Goal: Task Accomplishment & Management: Complete application form

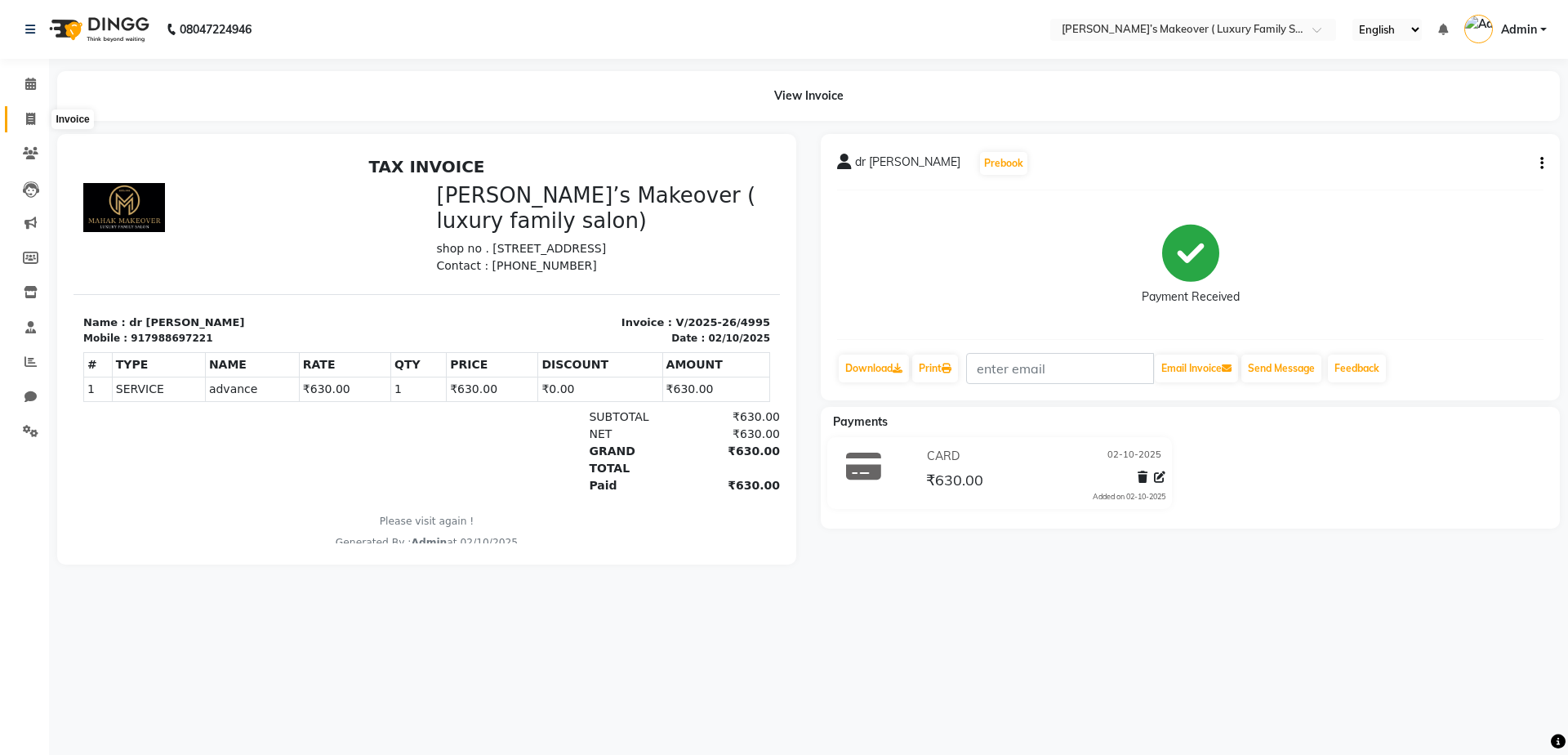
click at [31, 126] on span at bounding box center [31, 120] width 29 height 19
select select "service"
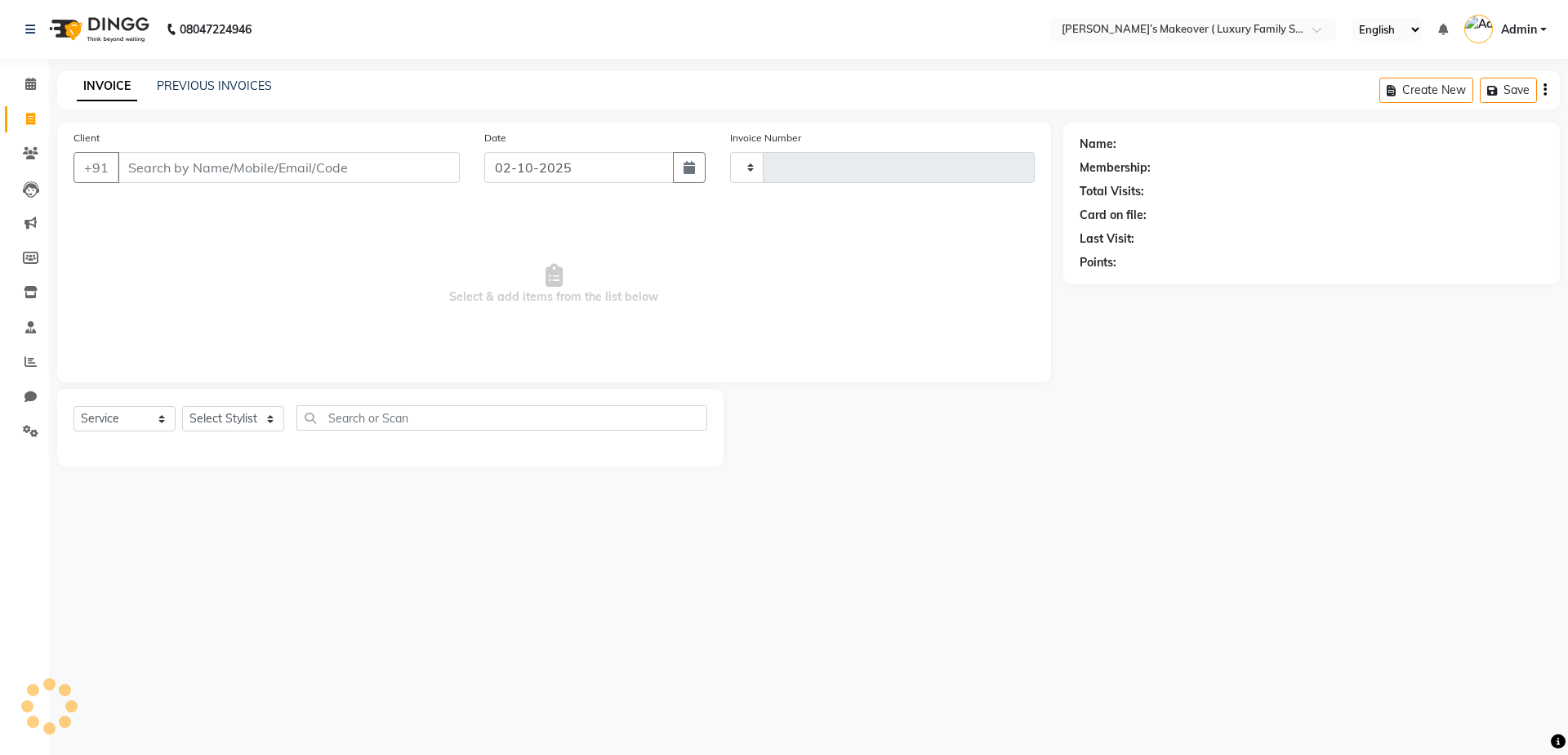
type input "4996"
select select "7777"
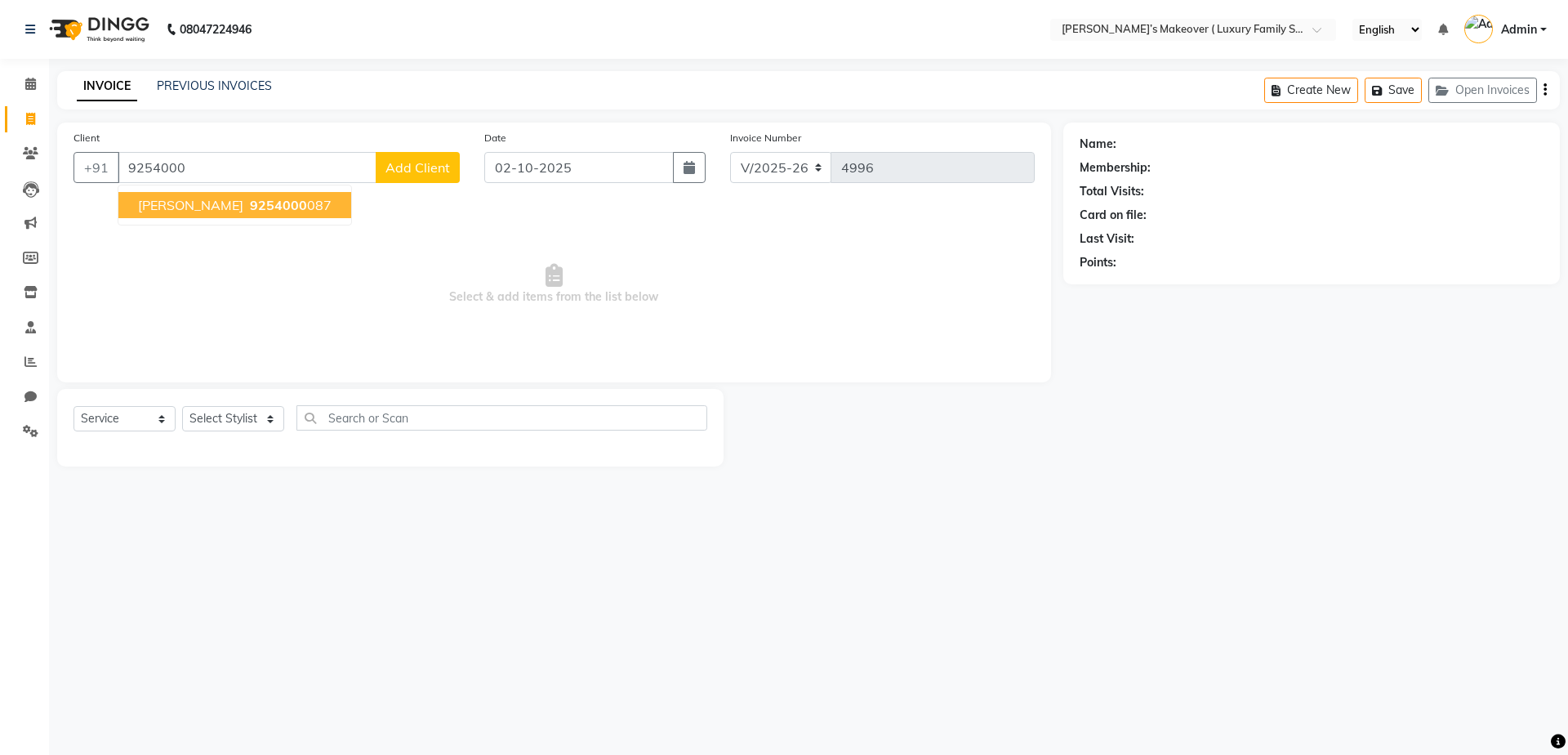
click at [250, 213] on span "9254000" at bounding box center [278, 205] width 57 height 16
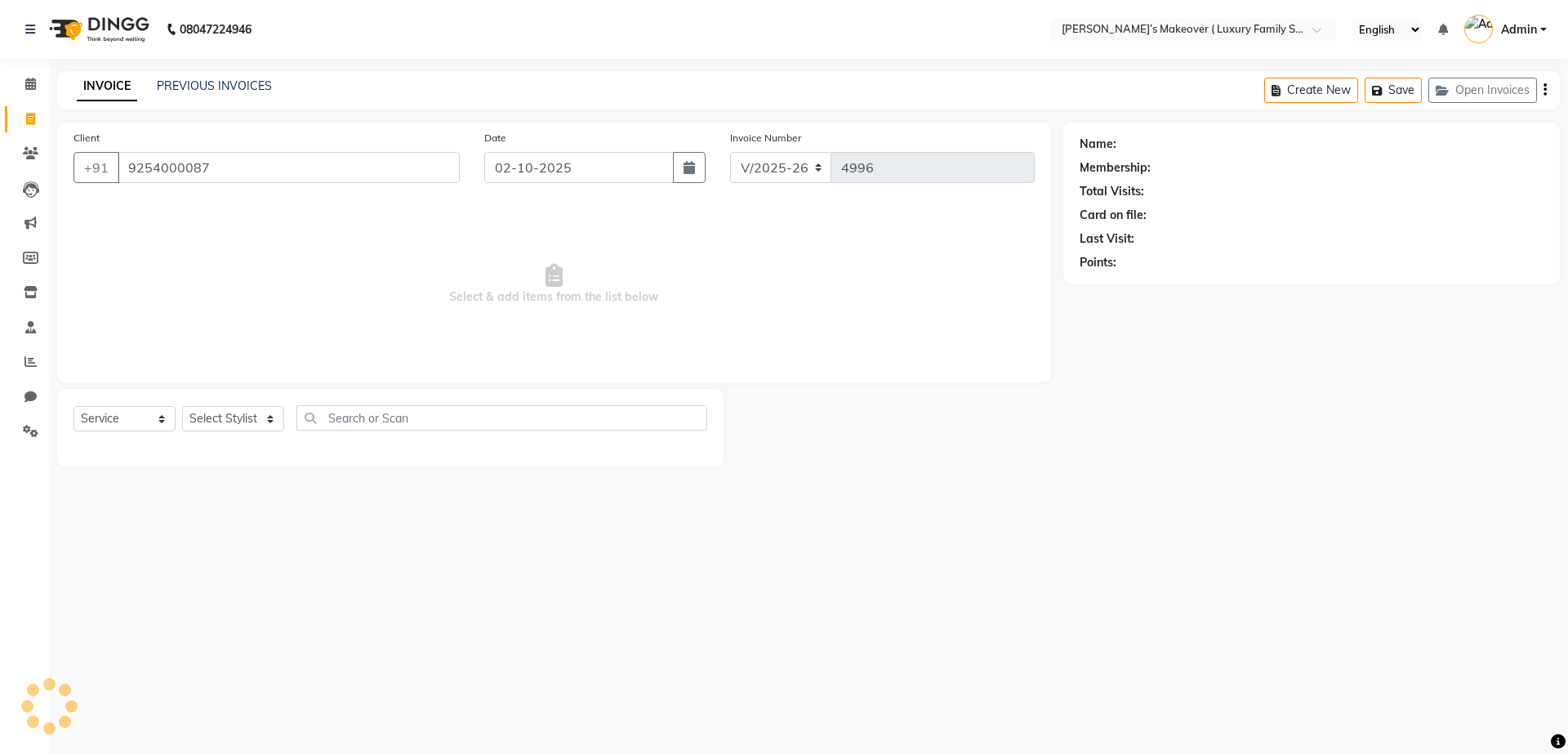
type input "9254000087"
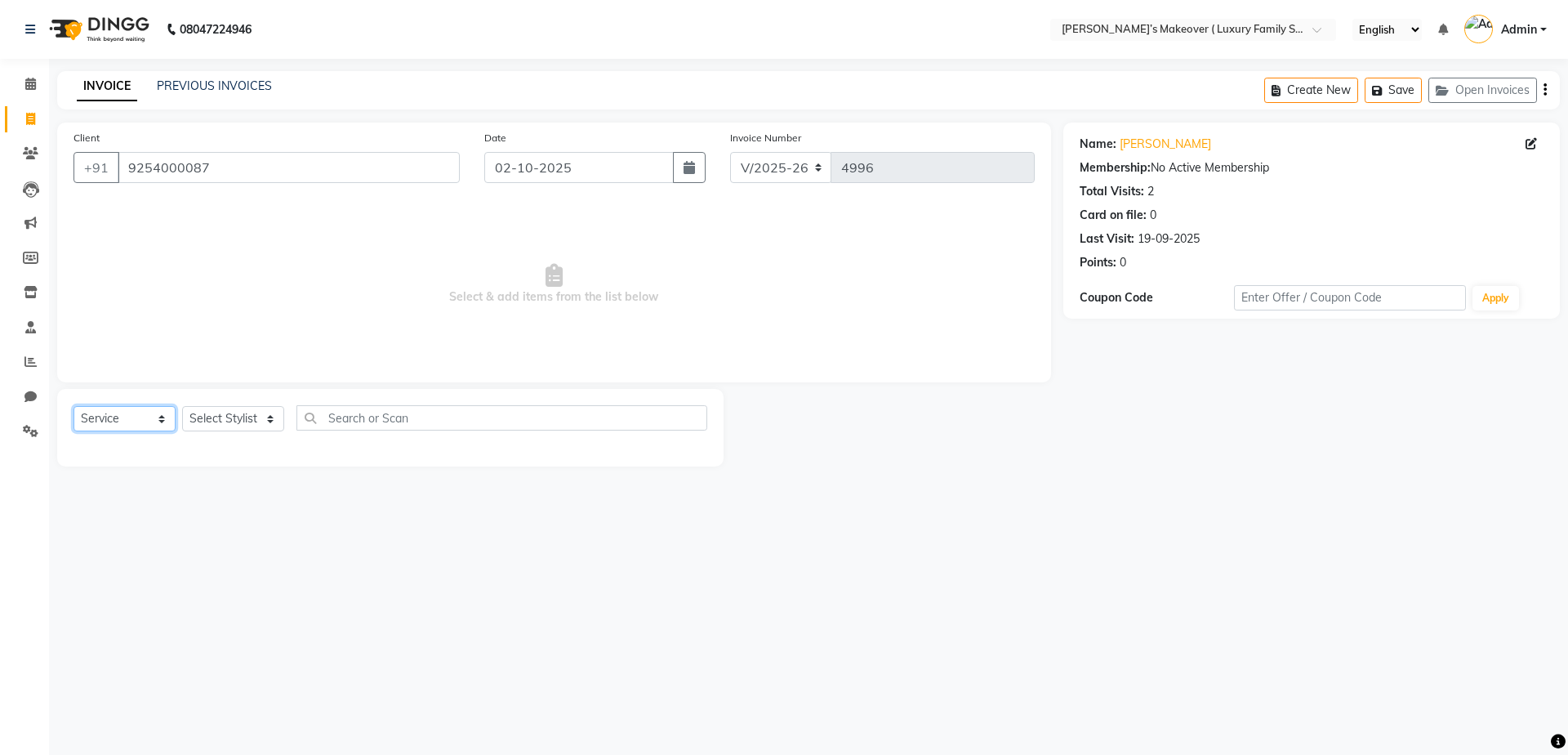
click at [140, 419] on select "Select Service Product Membership Package Voucher Prepaid Gift Card" at bounding box center [124, 418] width 102 height 25
click at [73, 406] on select "Select Service Product Membership Package Voucher Prepaid Gift Card" at bounding box center [124, 418] width 102 height 25
click at [198, 429] on select "Select Stylist [PERSON_NAME] [PERSON_NAME] [PERSON_NAME] [PERSON_NAME] Bhoomi […" at bounding box center [233, 418] width 102 height 25
select select "85064"
click at [182, 406] on select "Select Stylist [PERSON_NAME] [PERSON_NAME] [PERSON_NAME] [PERSON_NAME] Bhoomi […" at bounding box center [233, 418] width 102 height 25
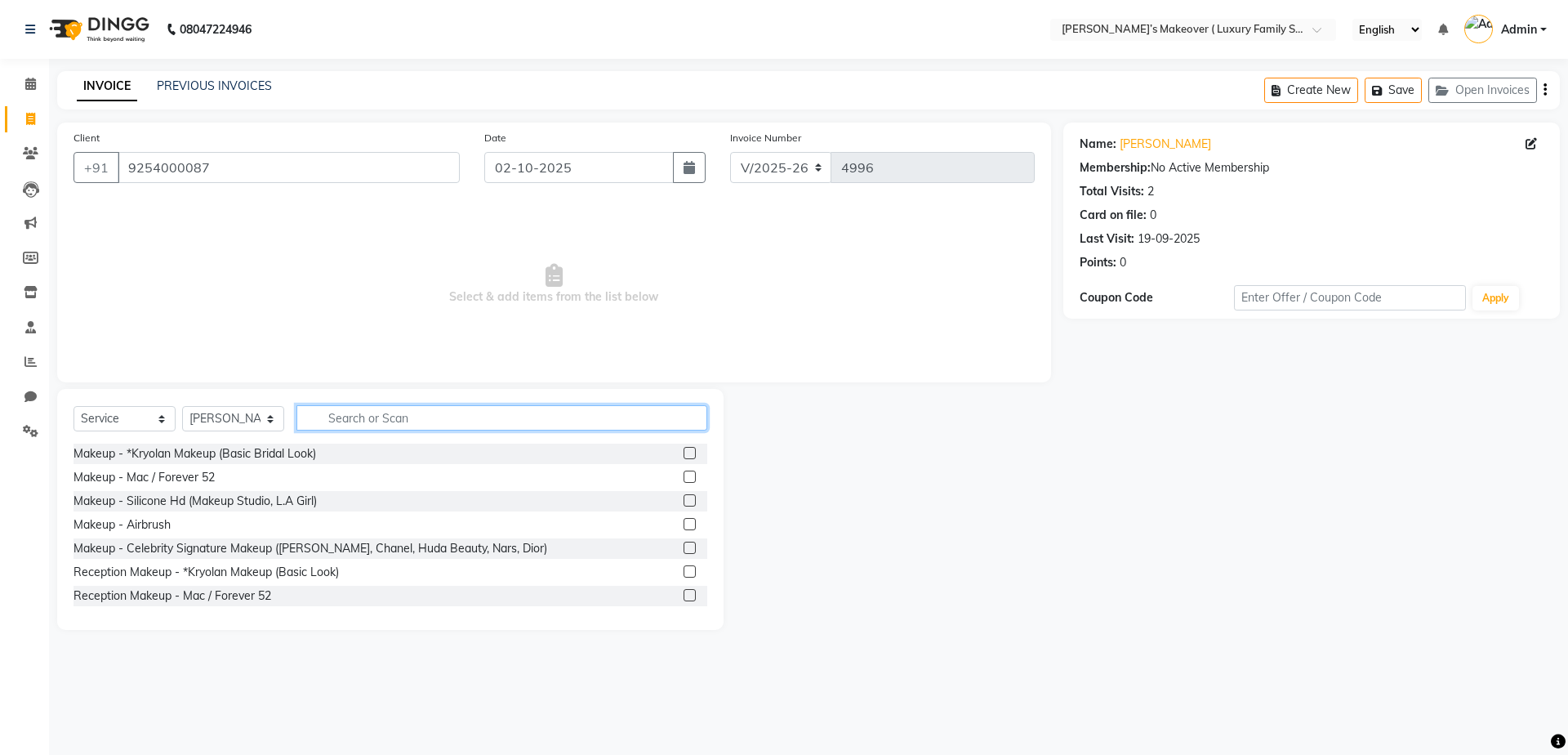
click at [367, 428] on input "text" at bounding box center [501, 417] width 411 height 25
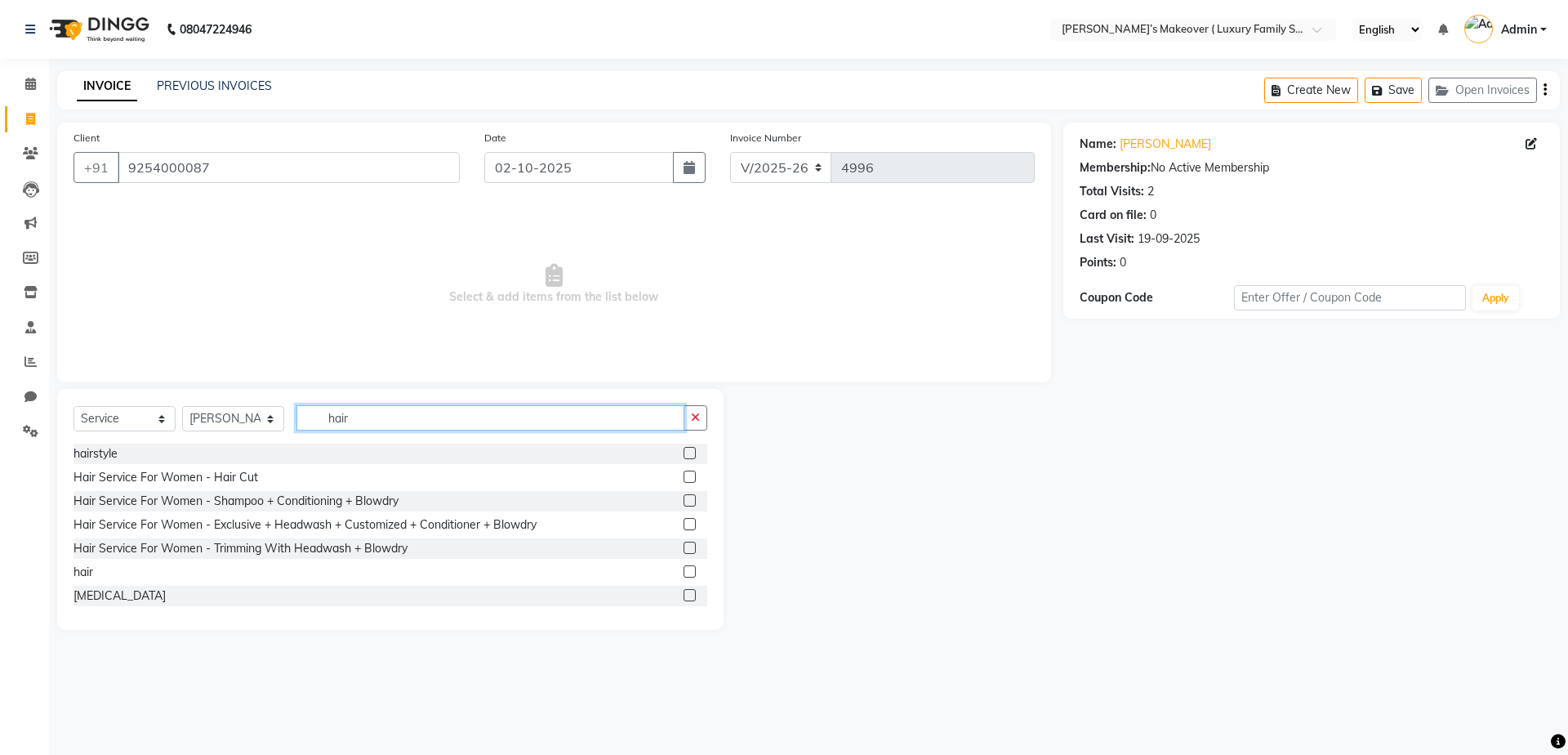
type input "hair"
click at [684, 572] on label at bounding box center [690, 571] width 13 height 13
click at [684, 572] on input "checkbox" at bounding box center [689, 571] width 11 height 11
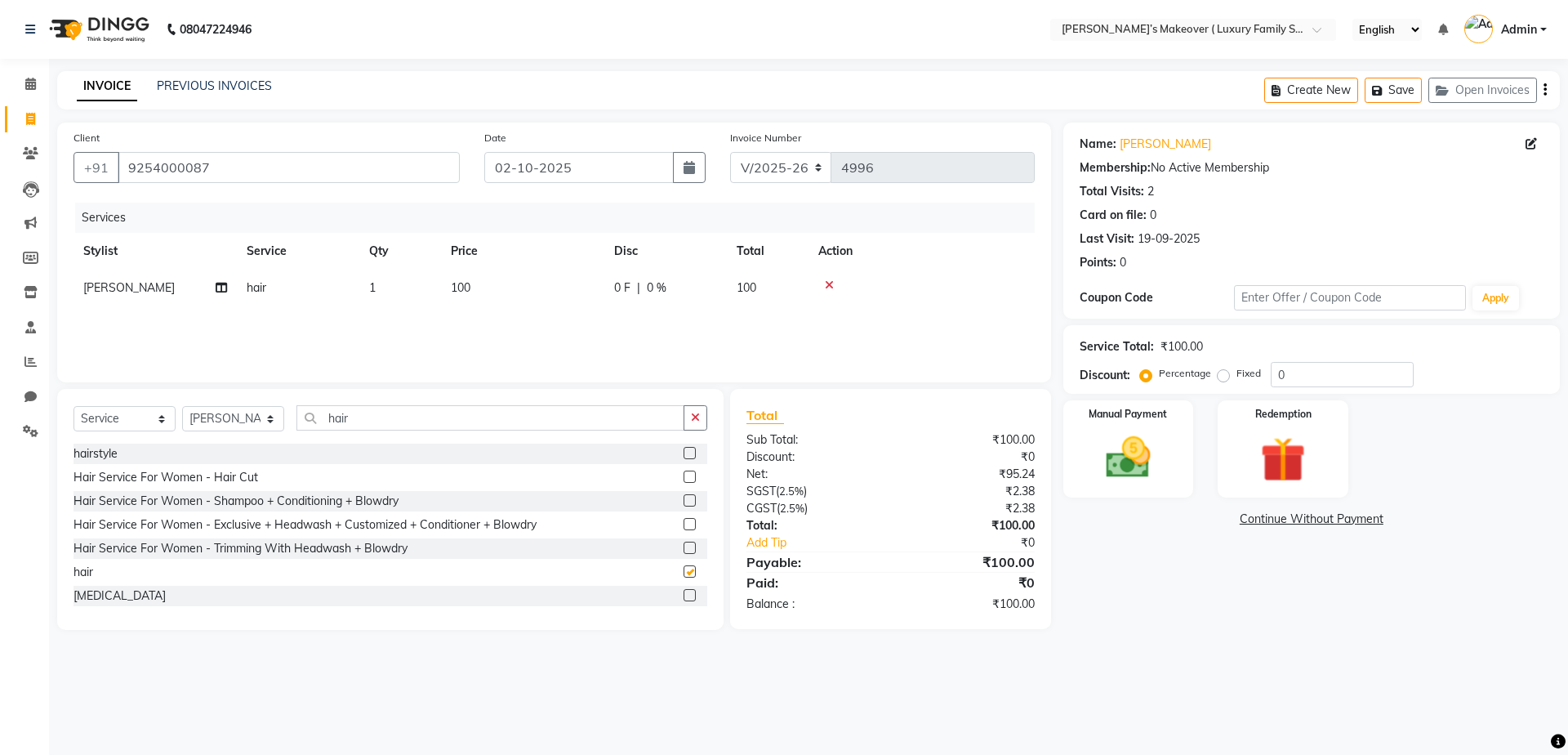
checkbox input "false"
click at [462, 293] on span "100" at bounding box center [461, 287] width 19 height 14
select select "85064"
click at [581, 285] on input "100" at bounding box center [599, 291] width 143 height 25
type input "1"
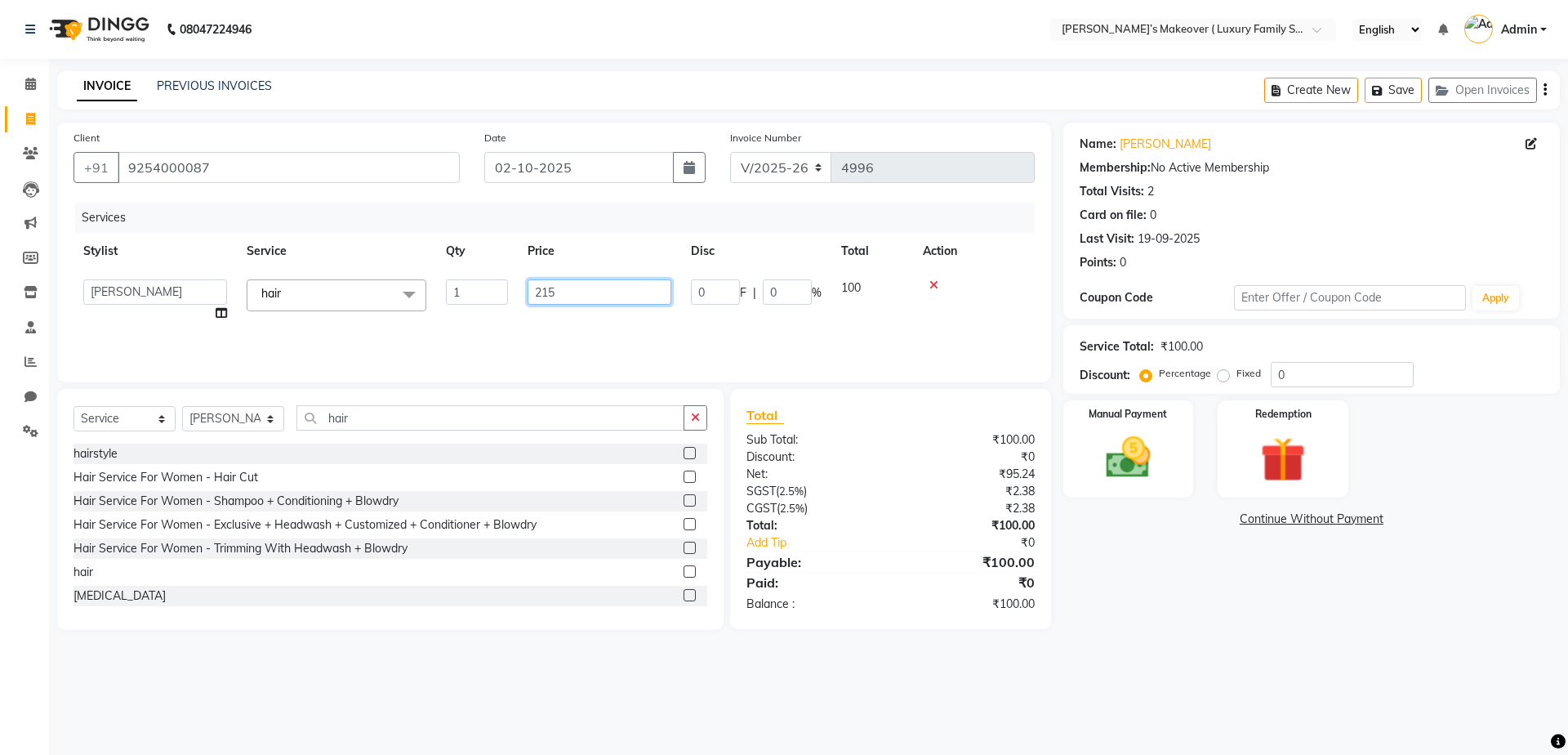
type input "2150"
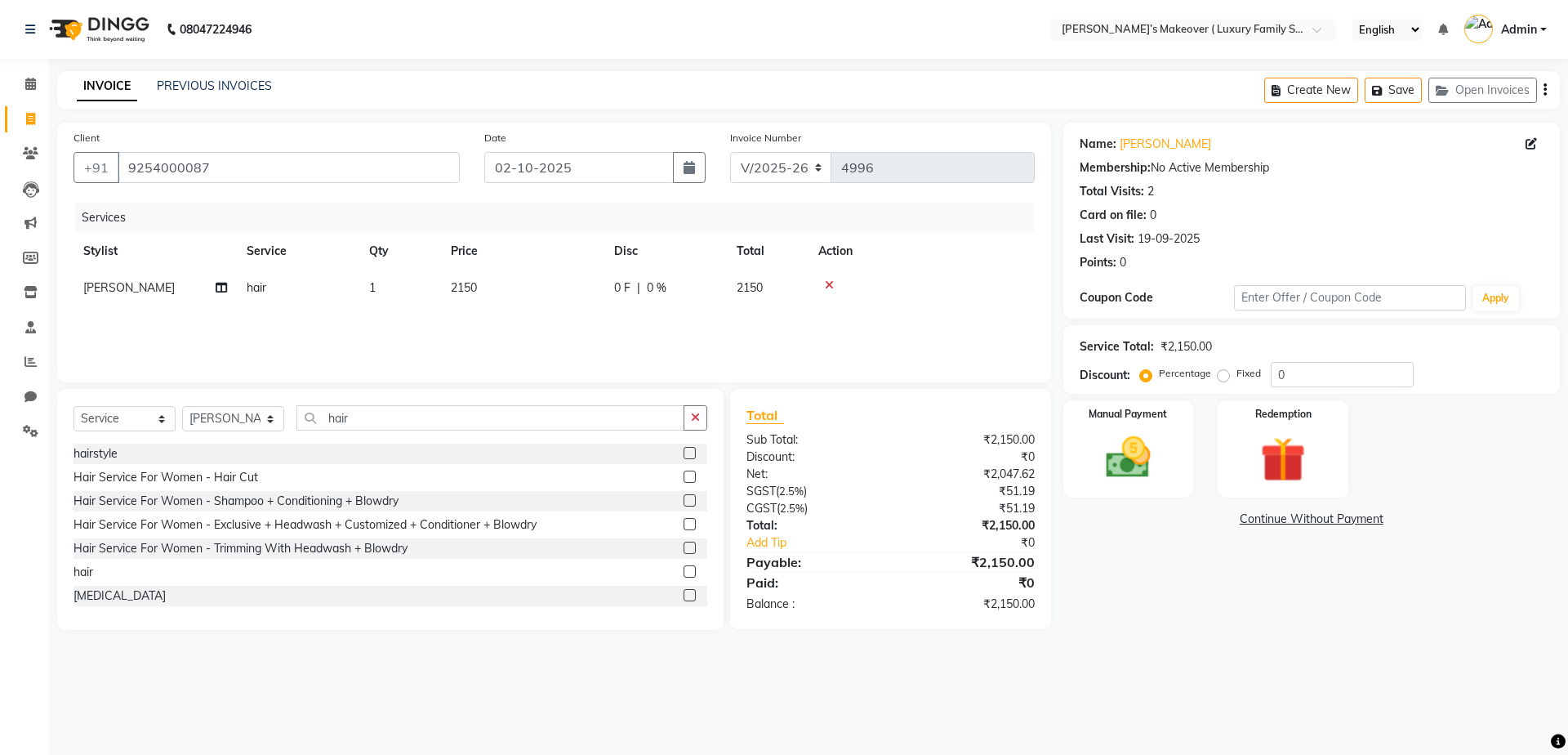
click at [1544, 89] on icon "button" at bounding box center [1545, 89] width 3 height 1
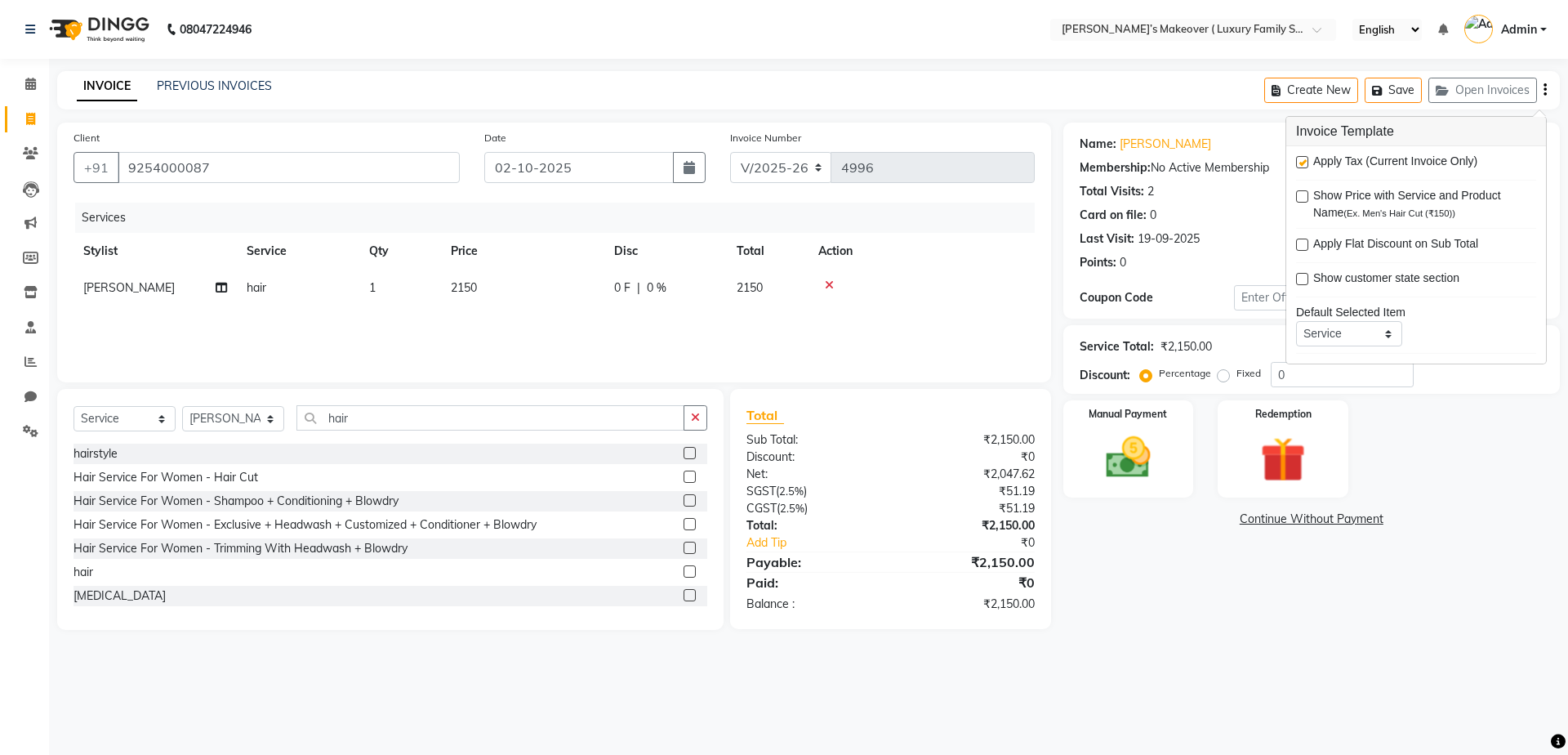
click at [1304, 163] on label at bounding box center [1302, 162] width 13 height 13
click at [1304, 163] on input "checkbox" at bounding box center [1302, 163] width 11 height 11
checkbox input "false"
click at [1154, 469] on img at bounding box center [1128, 458] width 76 height 54
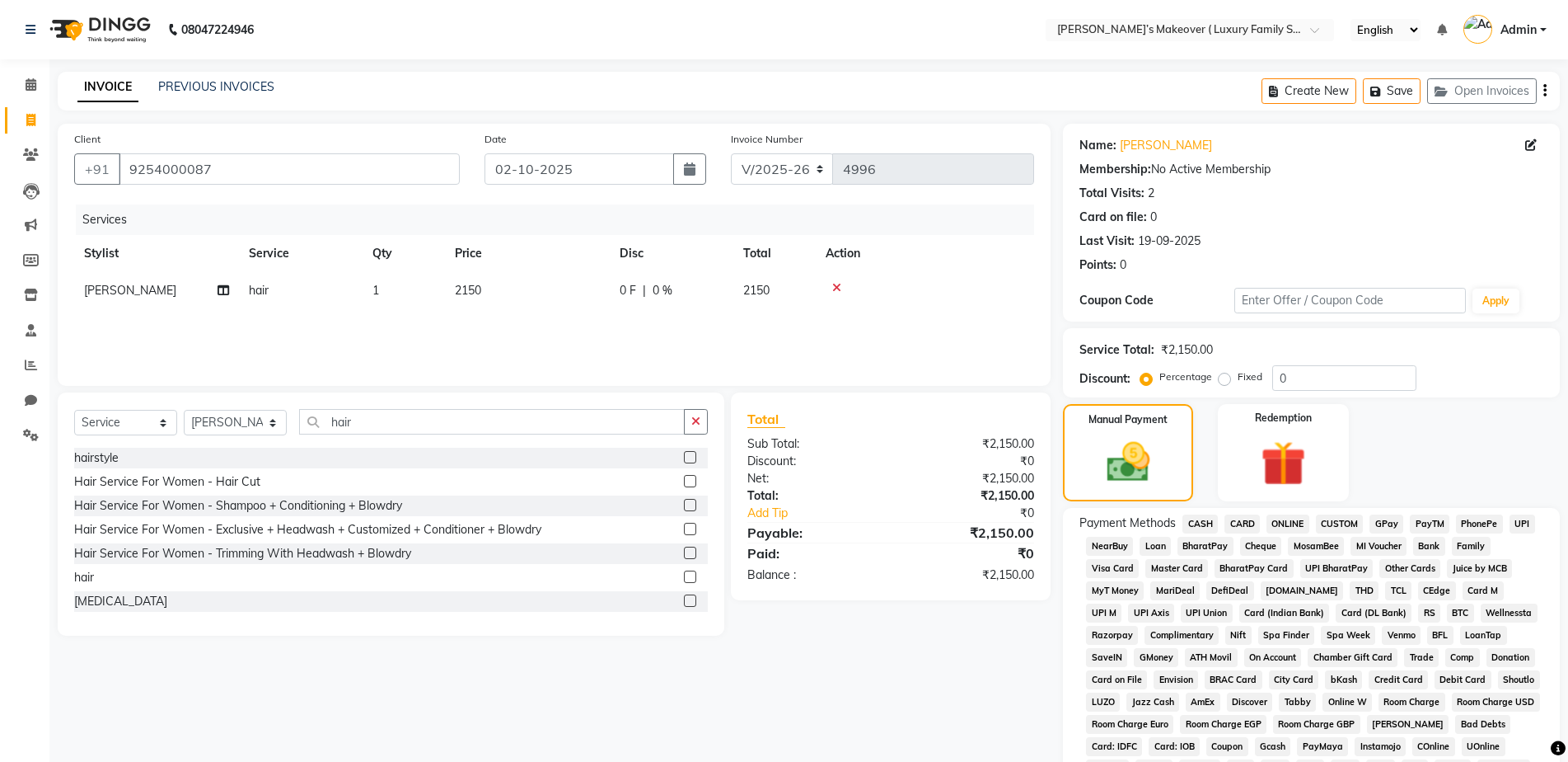
click at [1283, 525] on span "ONLINE" at bounding box center [1288, 524] width 43 height 19
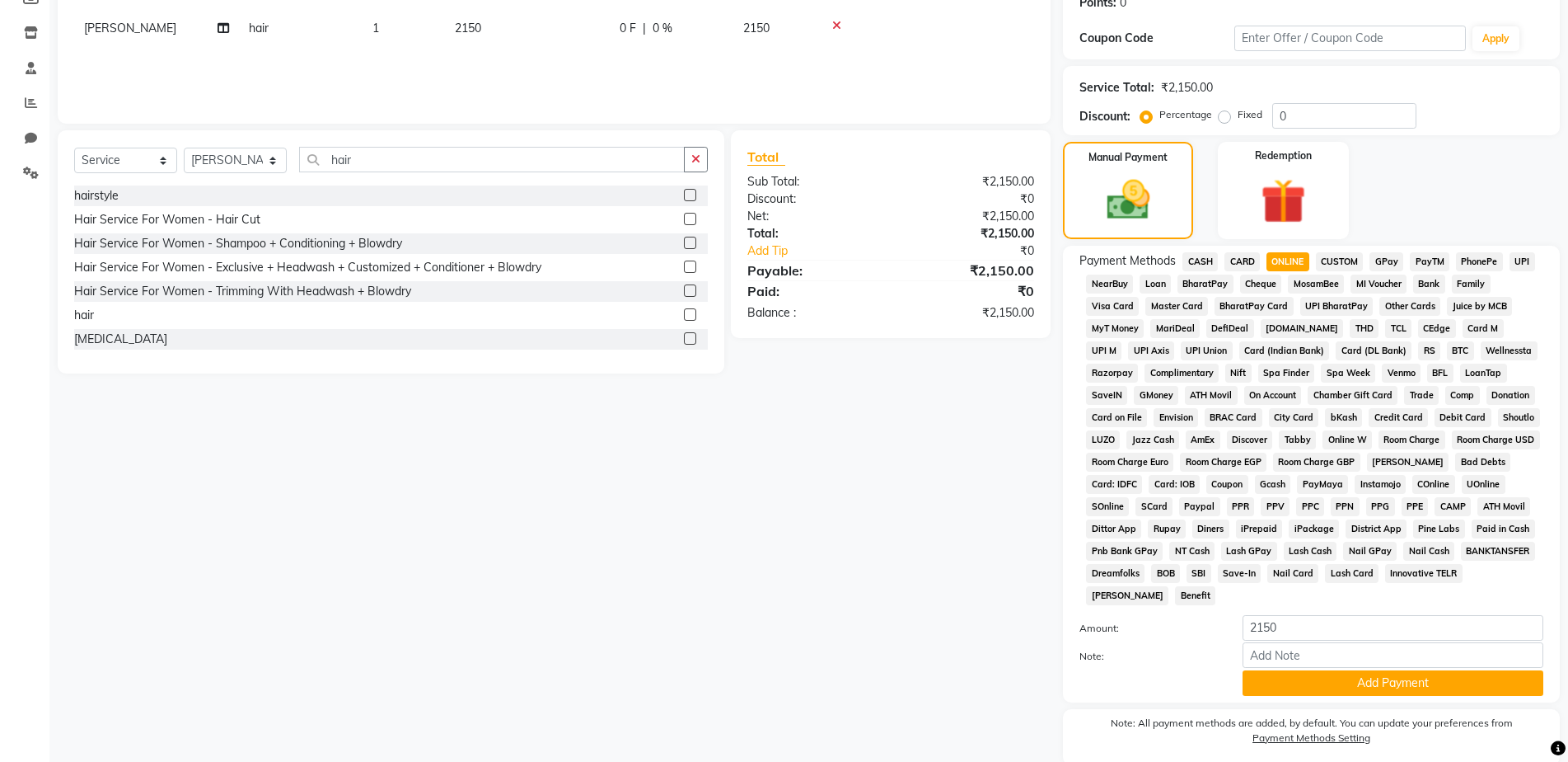
scroll to position [324, 0]
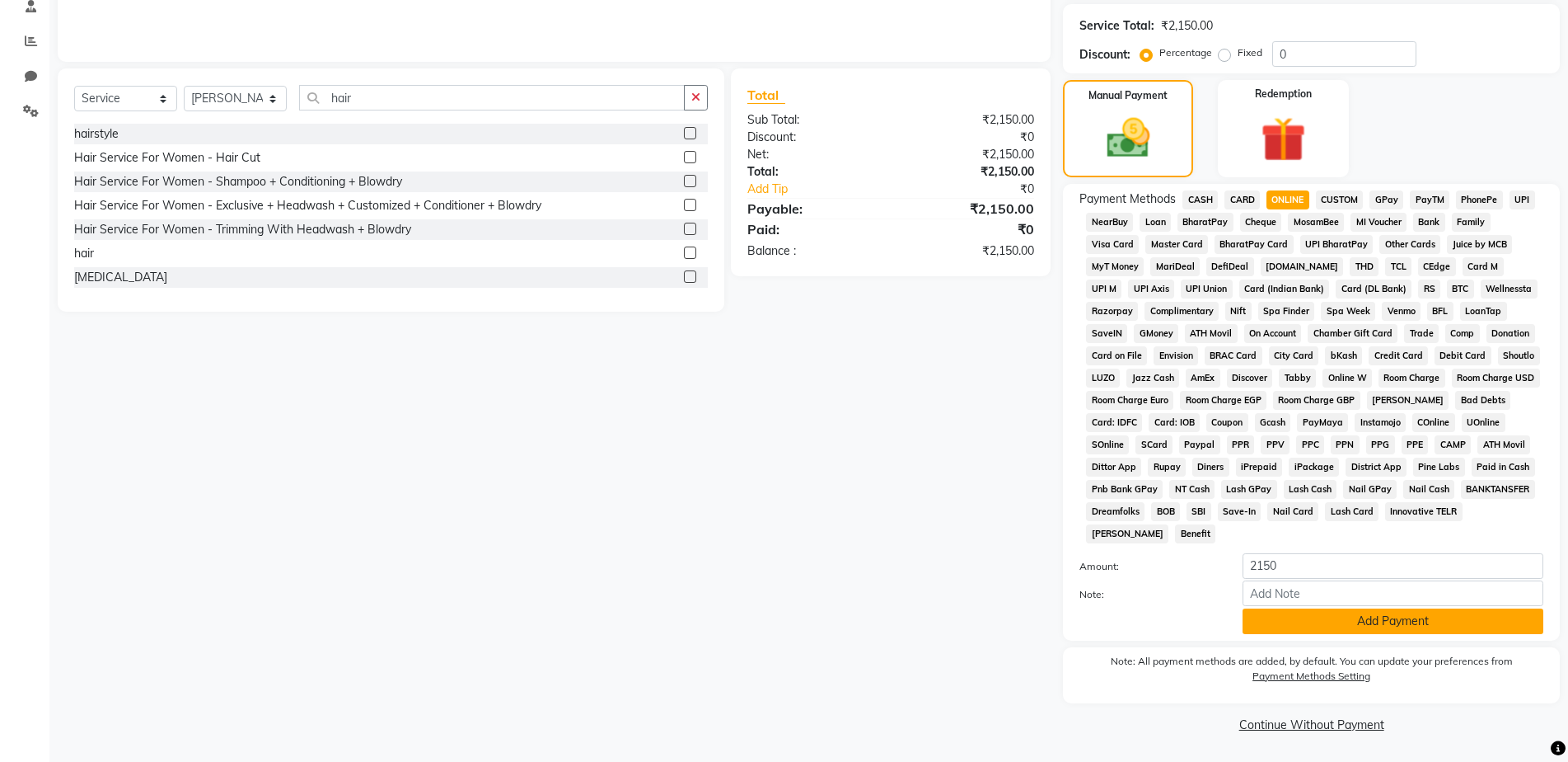
click at [1285, 615] on button "Add Payment" at bounding box center [1393, 621] width 301 height 25
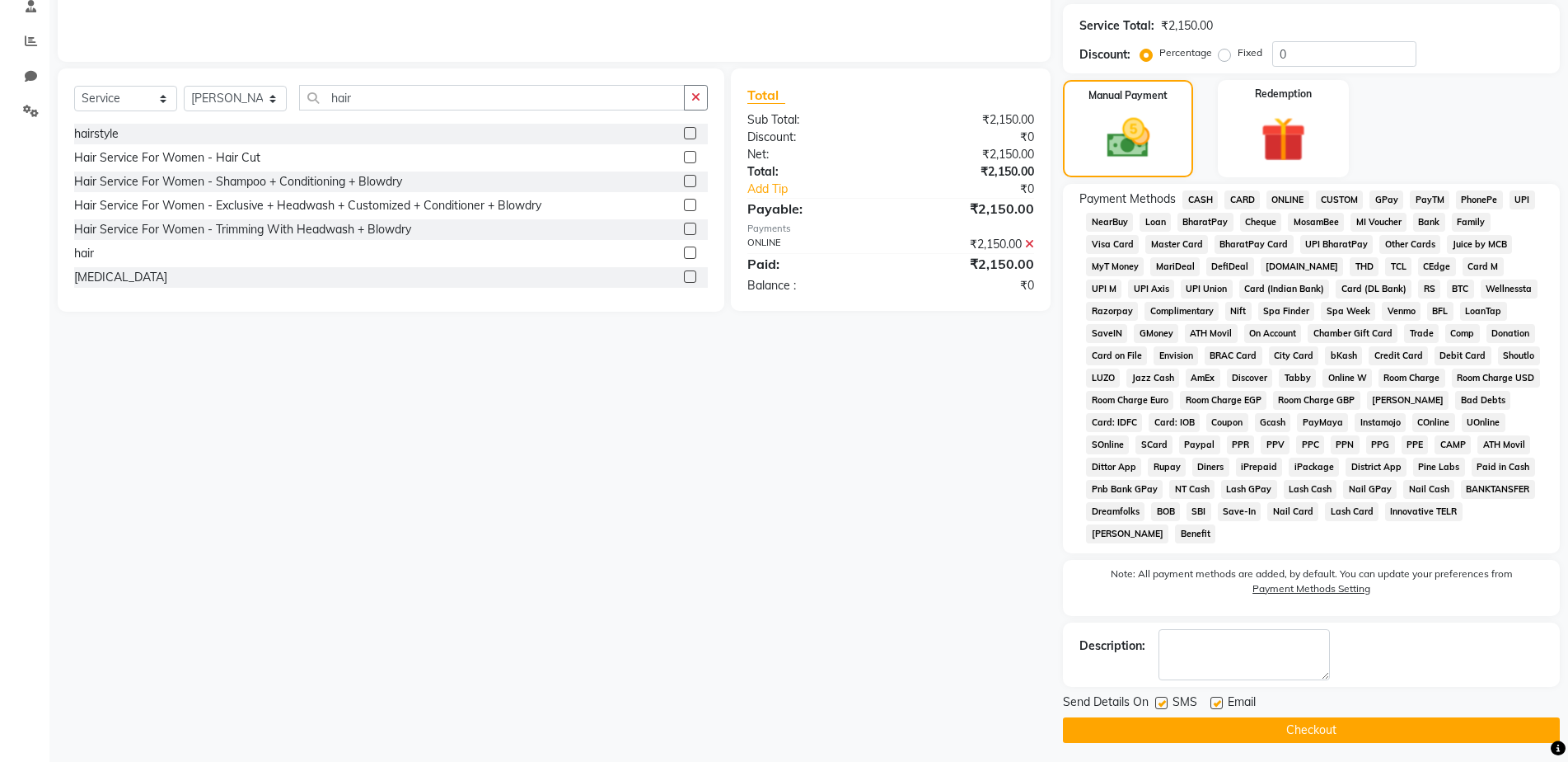
drag, startPoint x: 1262, startPoint y: 735, endPoint x: 1249, endPoint y: 735, distance: 13.0
click at [1262, 734] on button "Checkout" at bounding box center [1311, 730] width 497 height 25
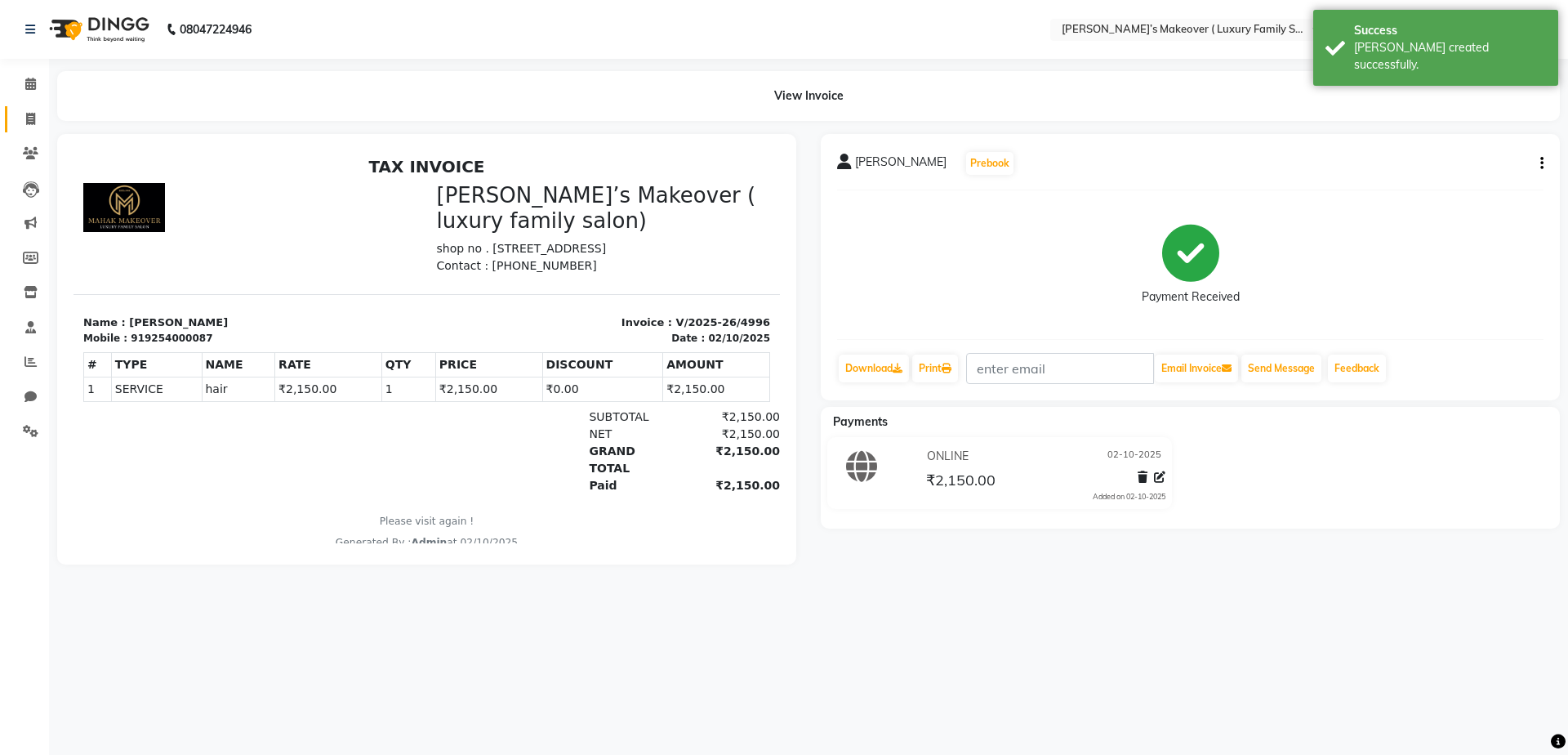
click at [28, 120] on icon at bounding box center [30, 118] width 9 height 13
select select "service"
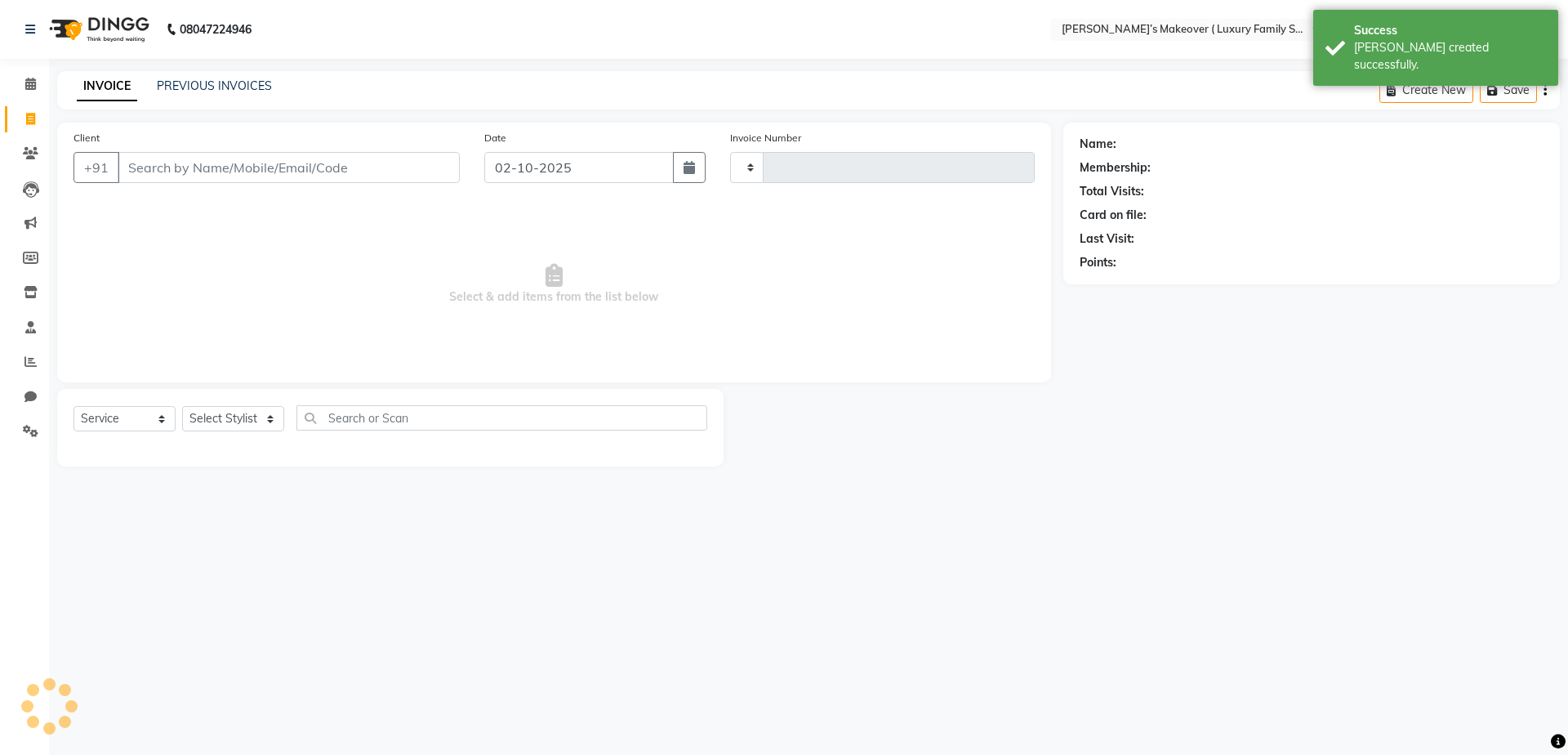
type input "4997"
select select "7777"
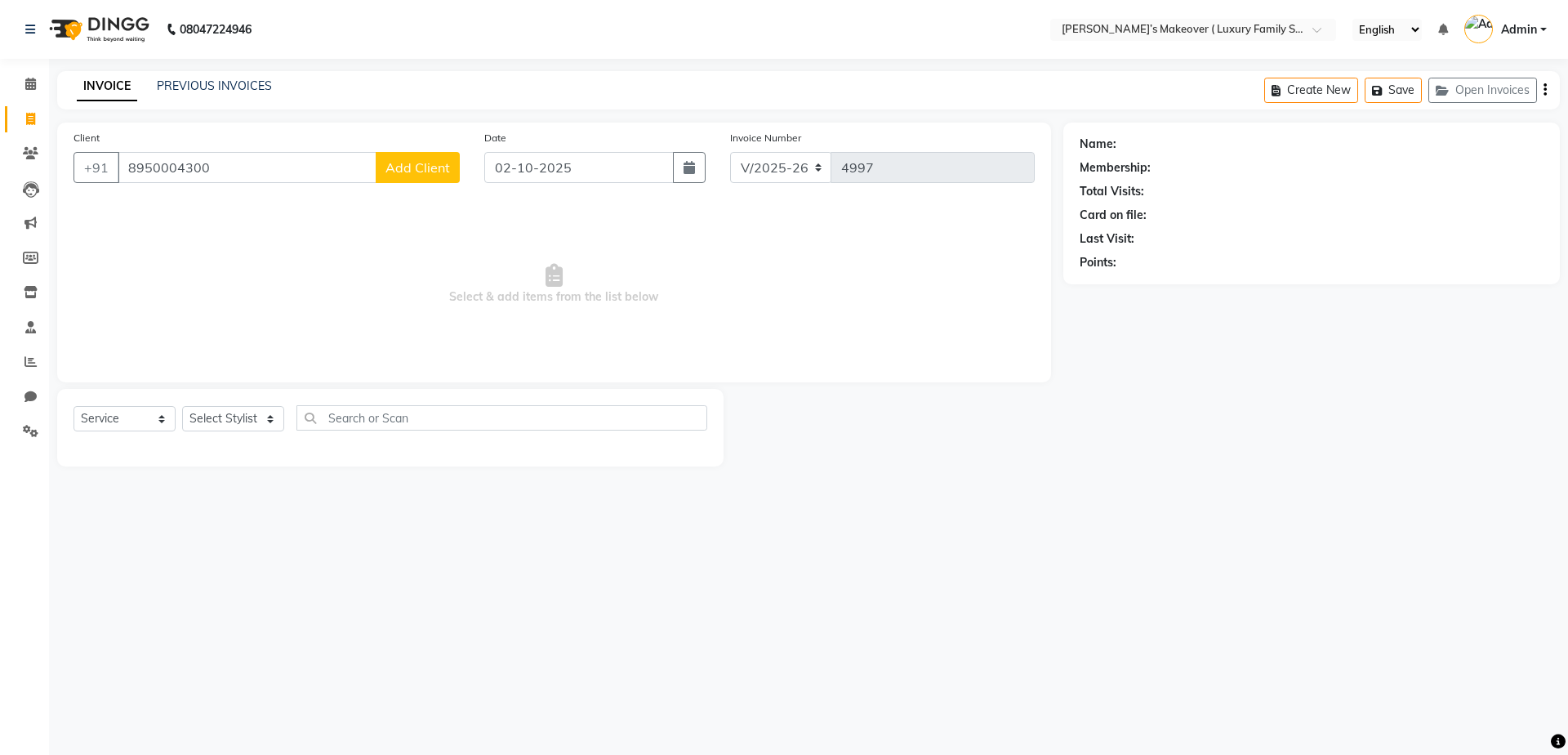
type input "8950004300"
click at [417, 160] on span "Add Client" at bounding box center [417, 167] width 64 height 16
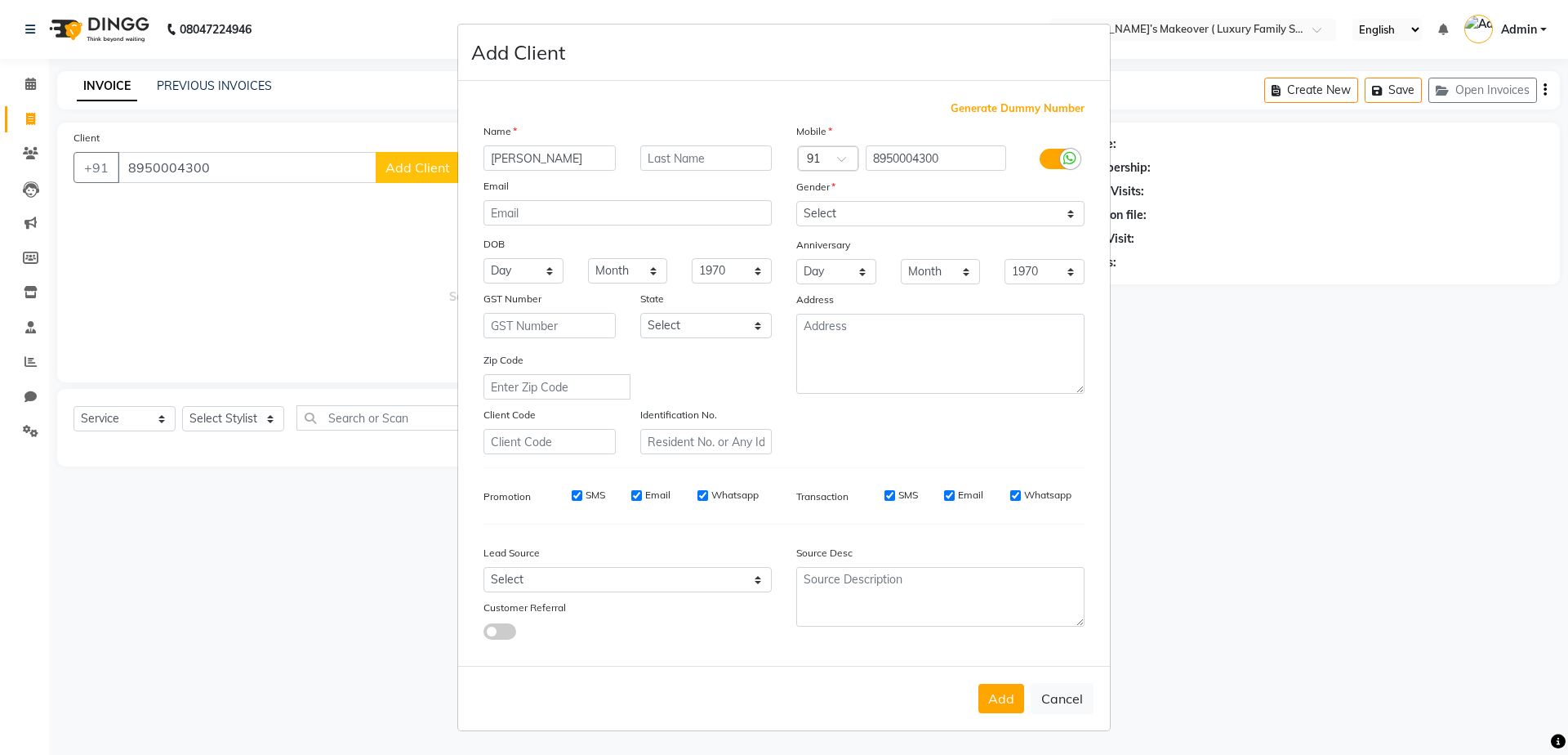
type input "[PERSON_NAME]"
click at [837, 219] on select "Select [DEMOGRAPHIC_DATA] [DEMOGRAPHIC_DATA] Other Prefer Not To Say" at bounding box center [941, 214] width 289 height 25
select select "[DEMOGRAPHIC_DATA]"
click at [797, 201] on select "Select [DEMOGRAPHIC_DATA] [DEMOGRAPHIC_DATA] Other Prefer Not To Say" at bounding box center [941, 214] width 289 height 25
click at [1024, 697] on button "Add" at bounding box center [1001, 698] width 46 height 30
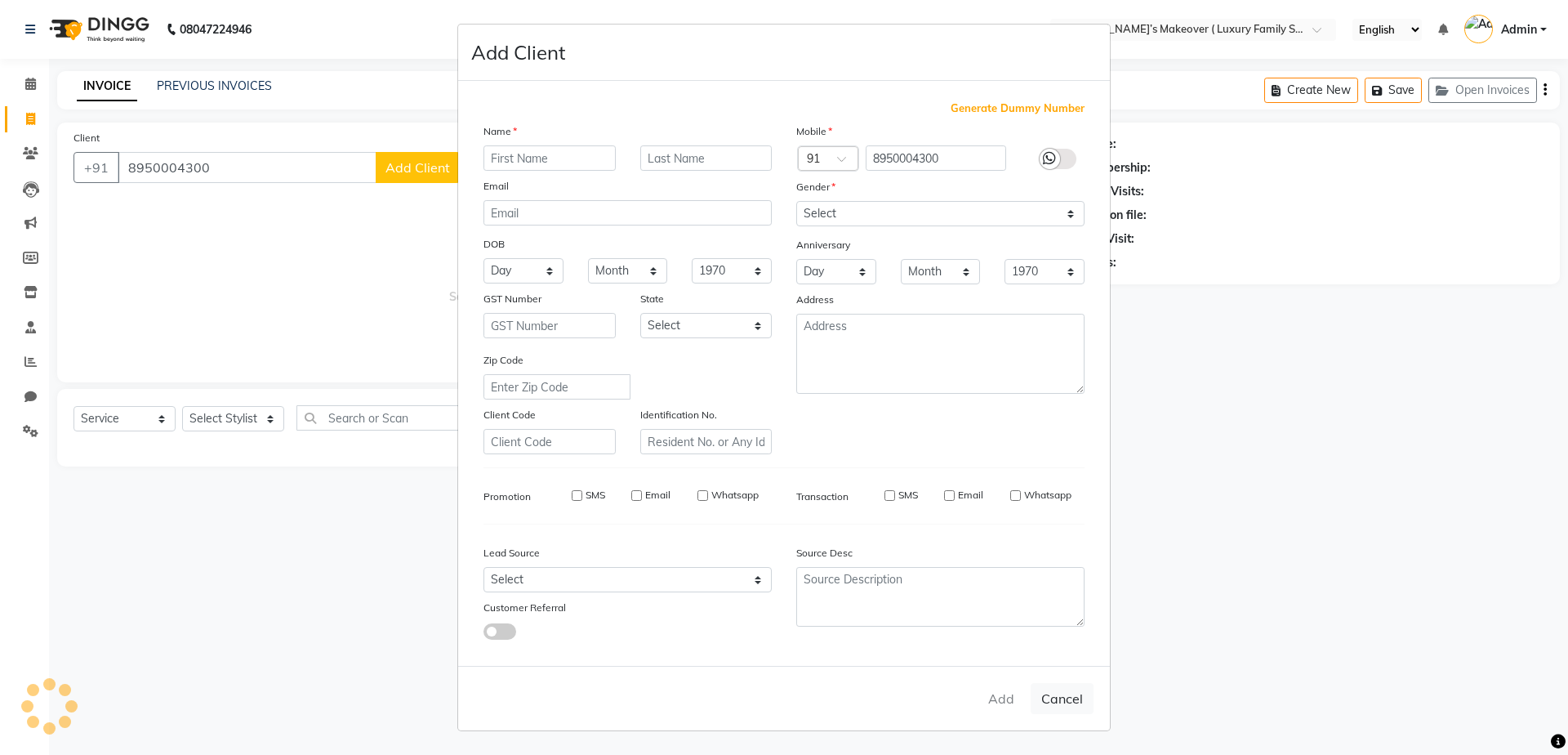
select select
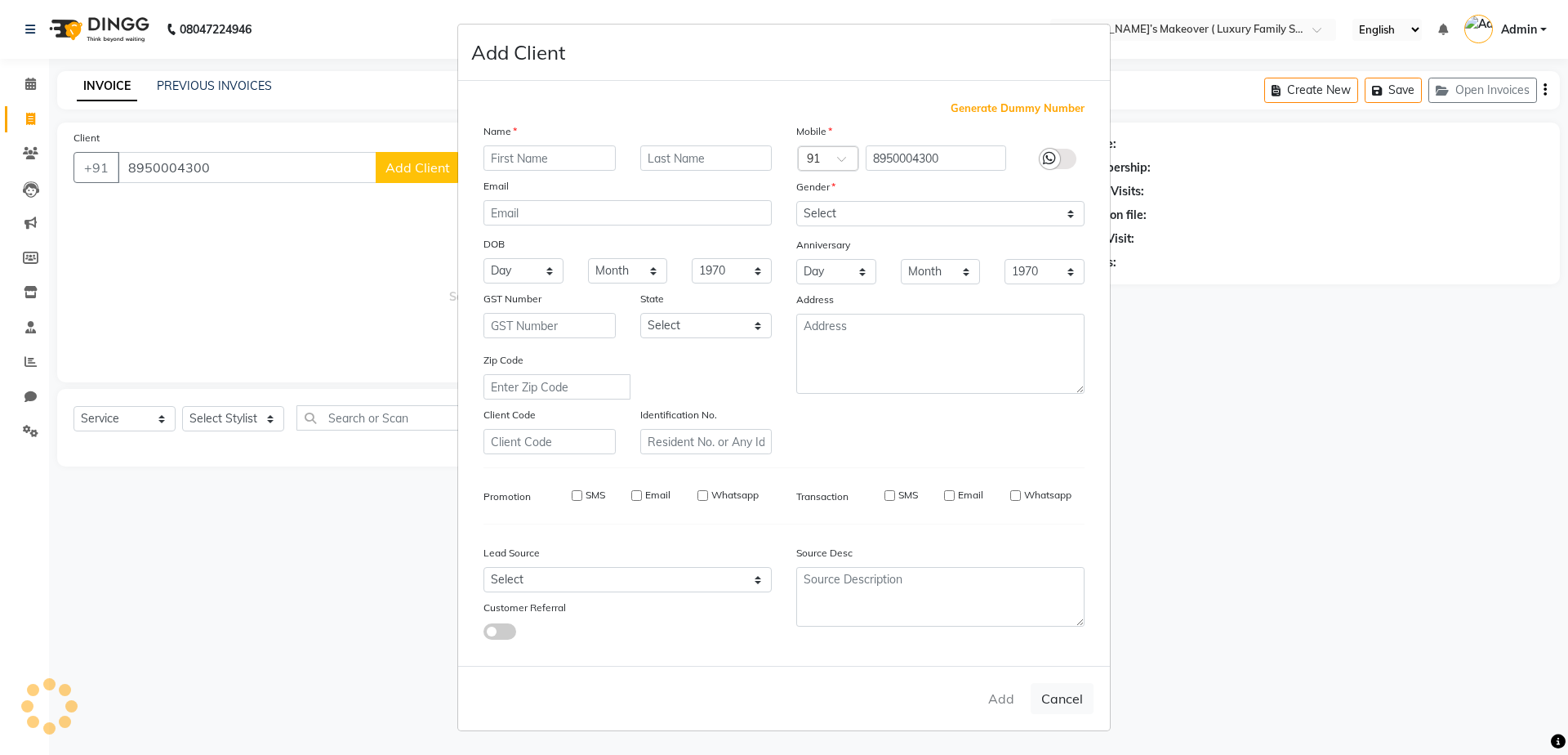
select select
checkbox input "false"
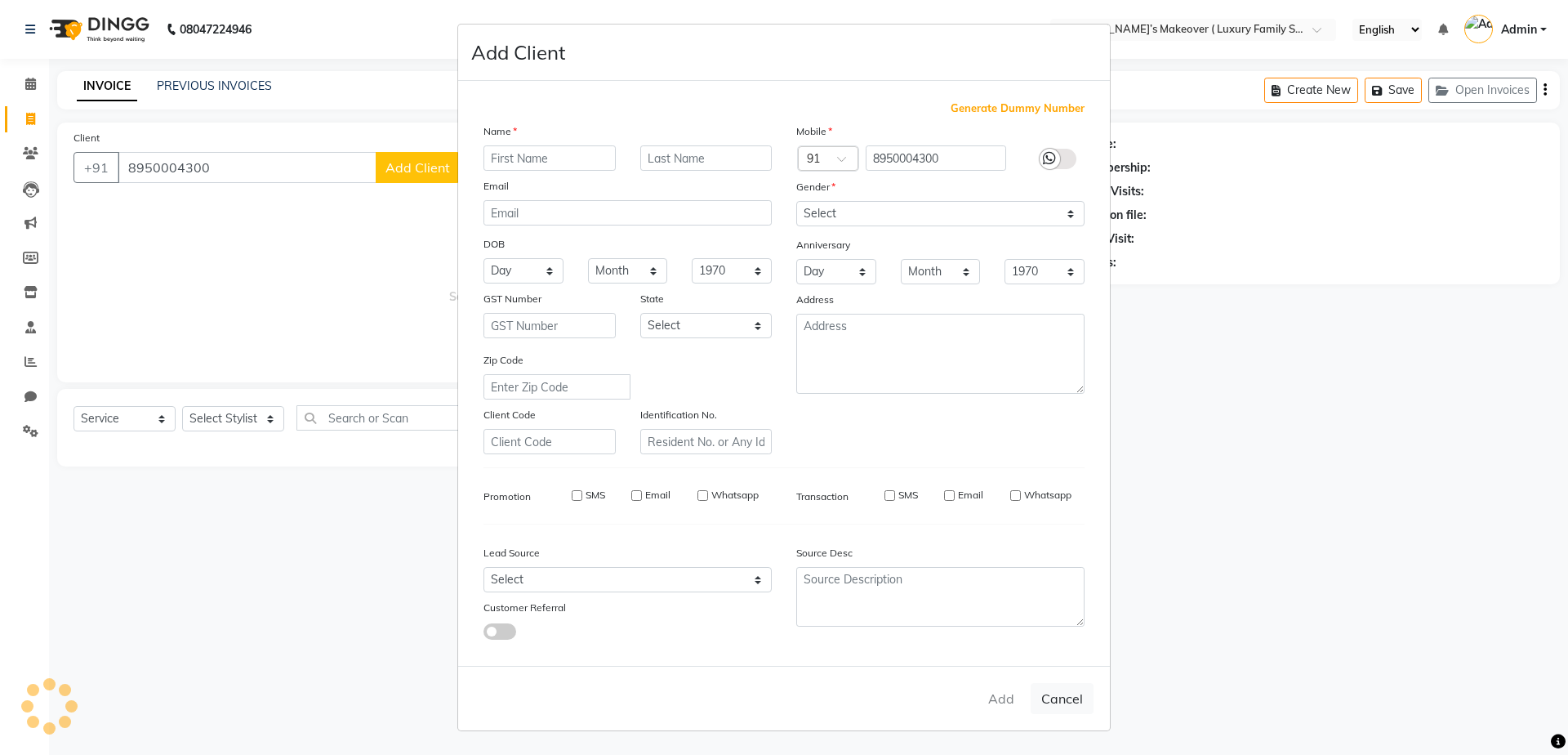
checkbox input "false"
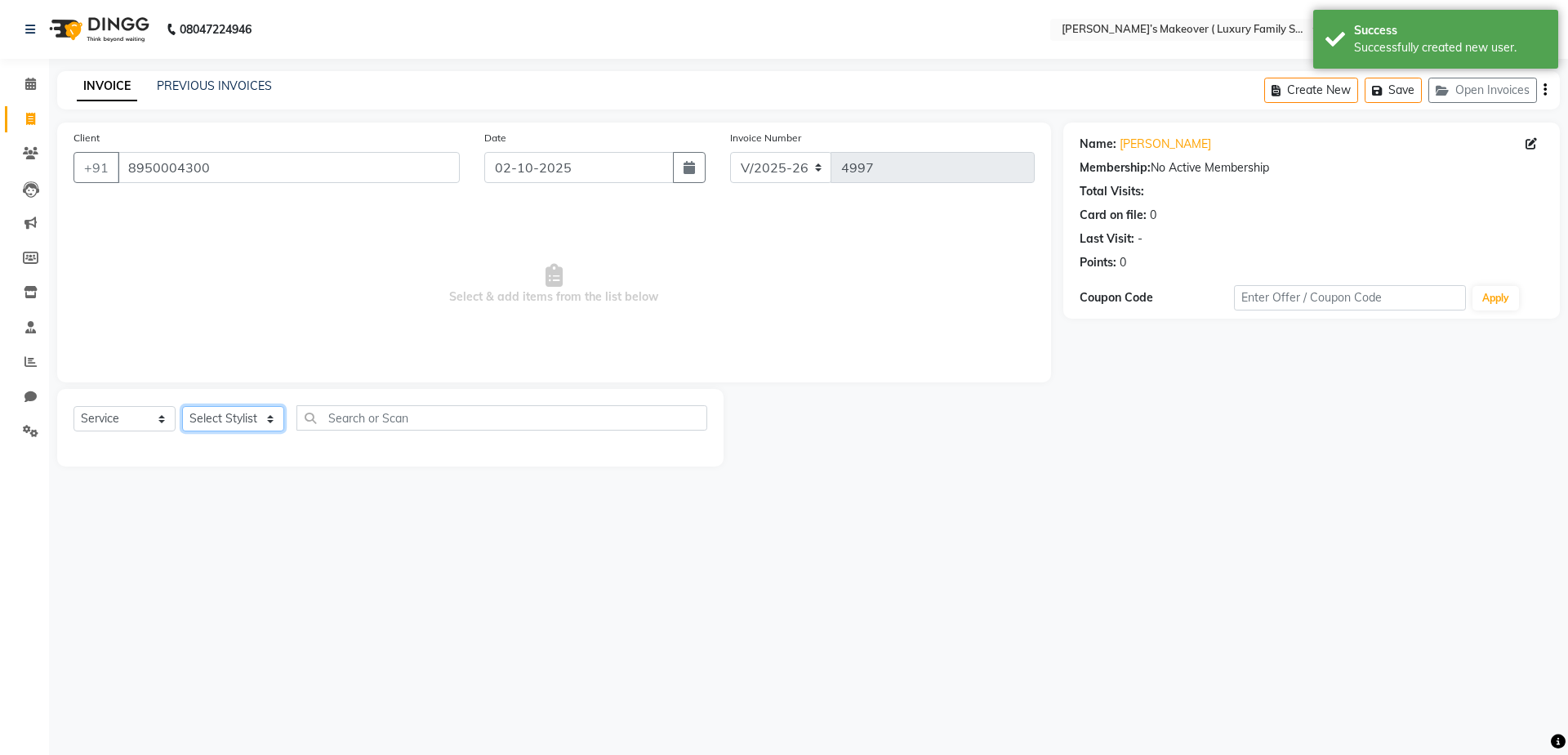
click at [228, 419] on select "Select Stylist [PERSON_NAME] [PERSON_NAME] [PERSON_NAME] [PERSON_NAME] Bhoomi […" at bounding box center [233, 418] width 102 height 25
select select "85064"
click at [182, 406] on select "Select Stylist [PERSON_NAME] [PERSON_NAME] [PERSON_NAME] [PERSON_NAME] Bhoomi […" at bounding box center [233, 418] width 102 height 25
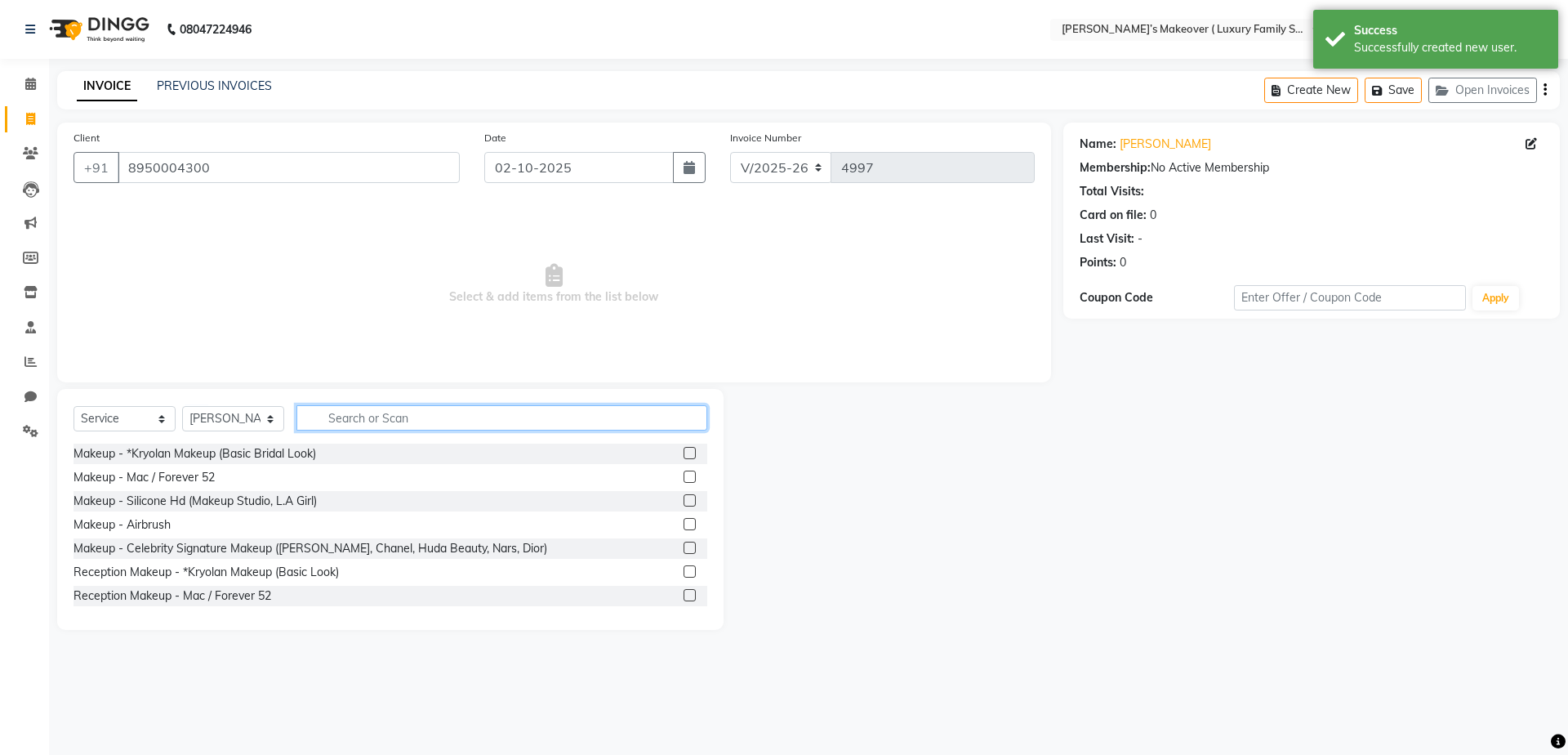
click at [361, 419] on input "text" at bounding box center [501, 417] width 411 height 25
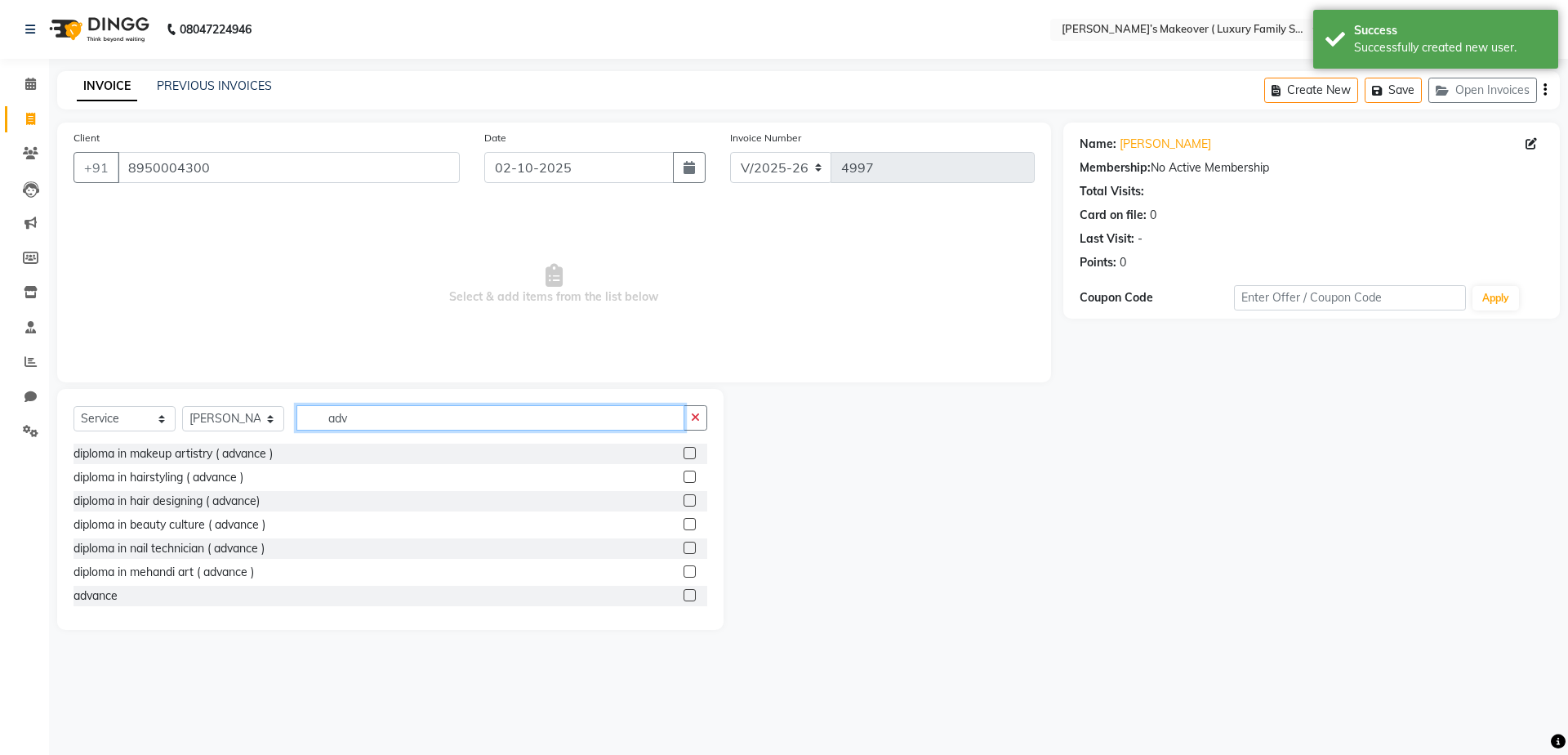
type input "adv"
click at [684, 591] on label at bounding box center [690, 594] width 13 height 13
click at [684, 591] on input "checkbox" at bounding box center [689, 595] width 11 height 11
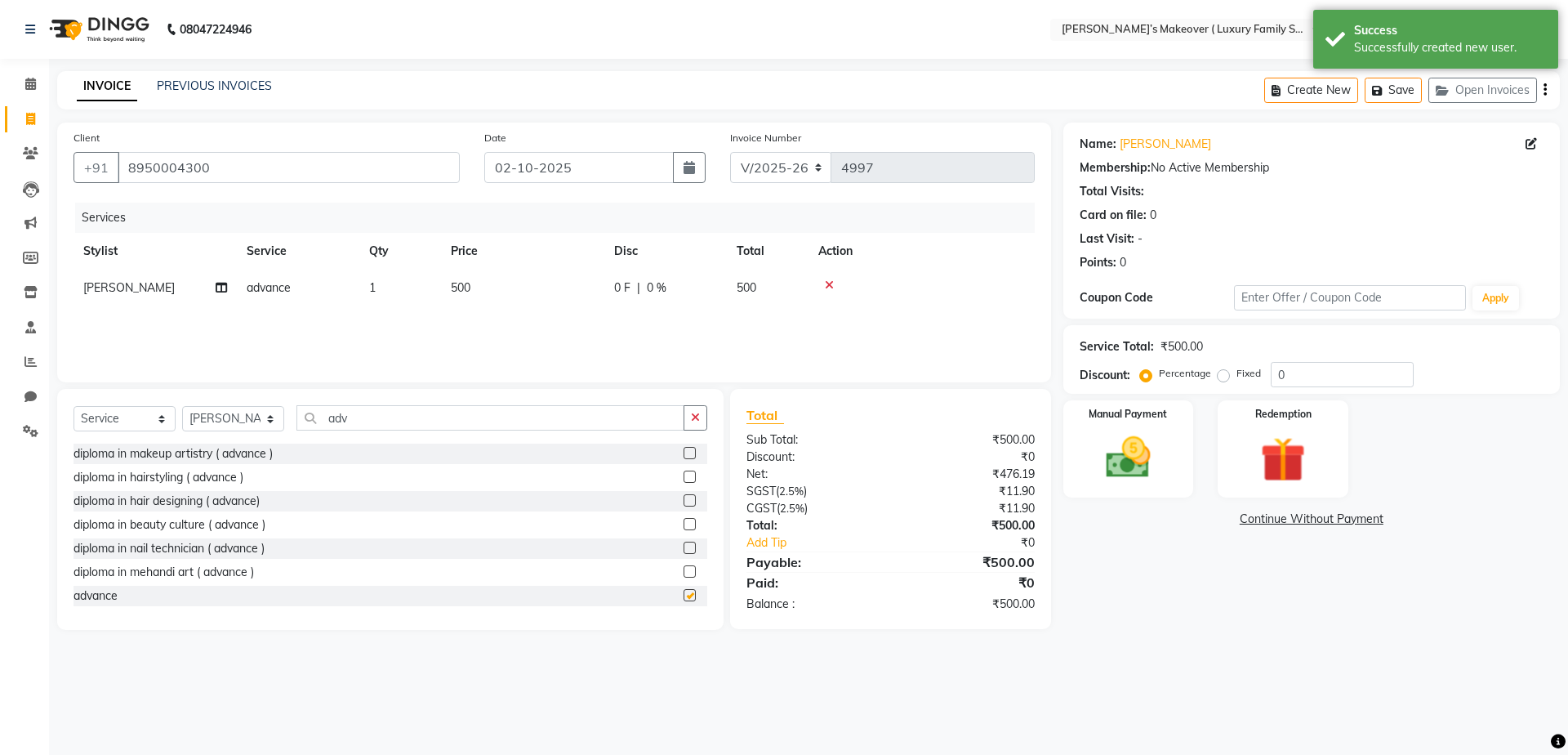
checkbox input "false"
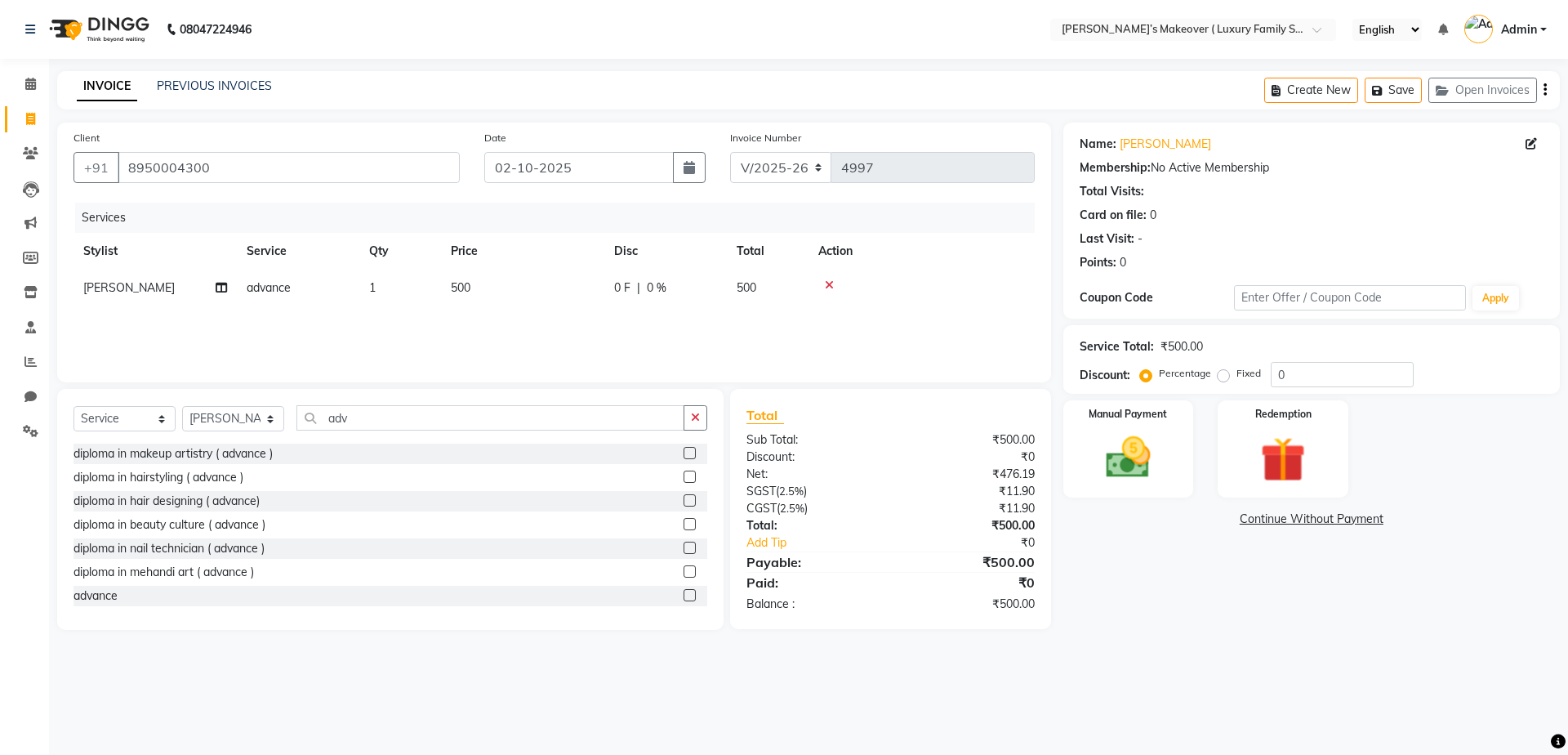
click at [470, 285] on td "500" at bounding box center [523, 288] width 164 height 37
select select "85064"
click at [664, 304] on input "500" at bounding box center [599, 291] width 143 height 25
type input "5500"
click at [1545, 89] on icon "button" at bounding box center [1545, 89] width 3 height 1
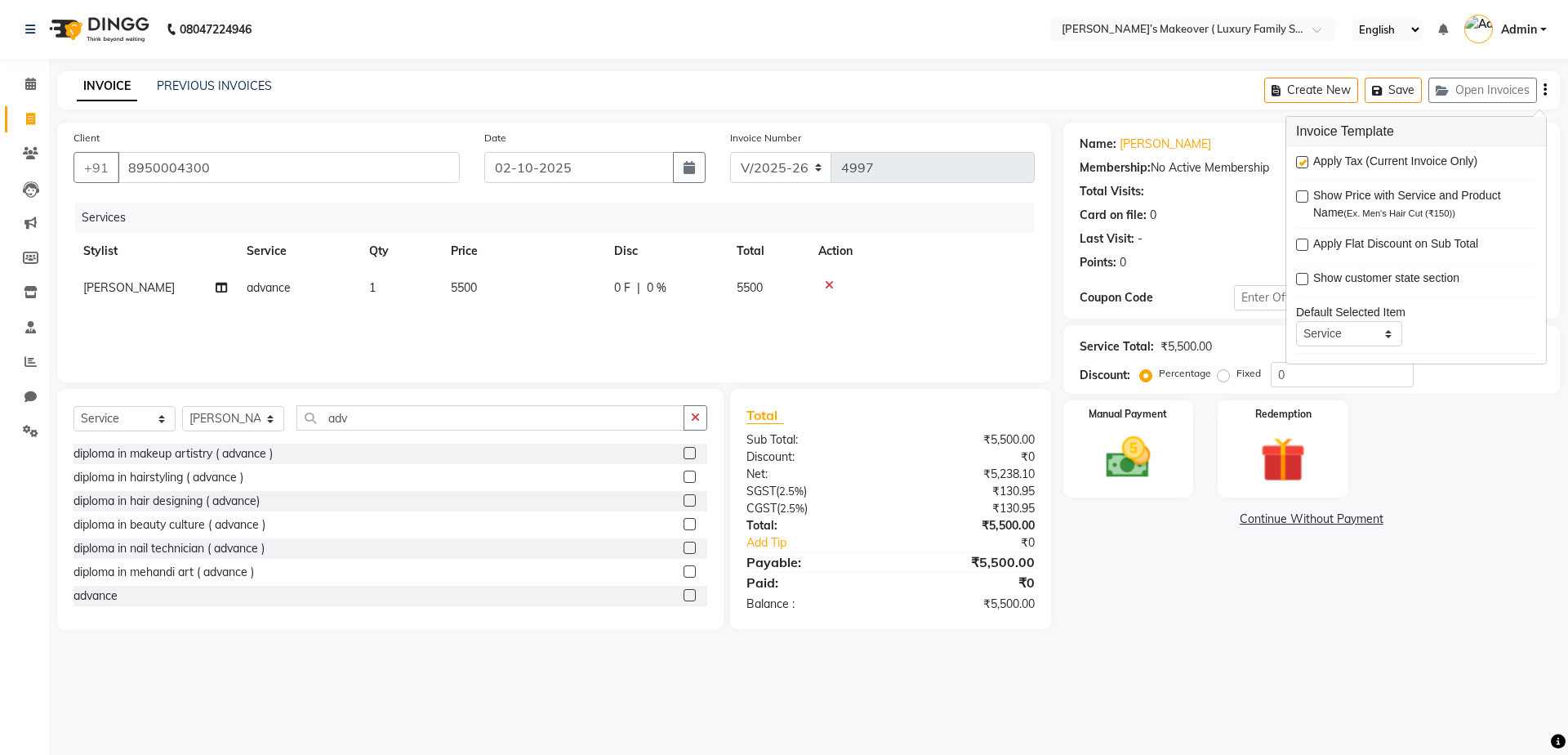
click at [1302, 160] on label at bounding box center [1302, 162] width 13 height 13
click at [1302, 160] on input "checkbox" at bounding box center [1302, 163] width 11 height 11
checkbox input "false"
click at [1164, 446] on img at bounding box center [1128, 458] width 76 height 54
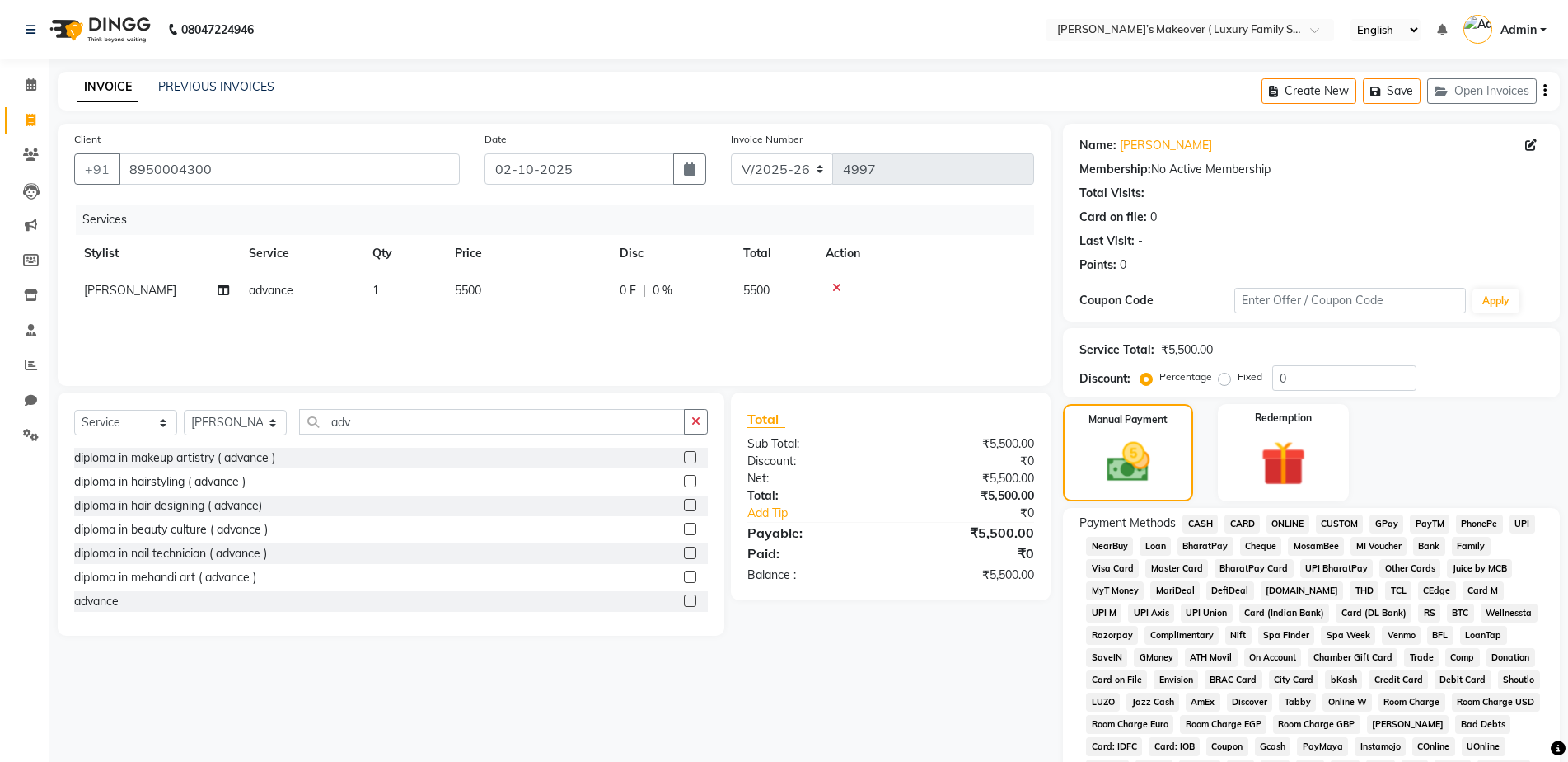
click at [1273, 526] on span "ONLINE" at bounding box center [1288, 524] width 43 height 19
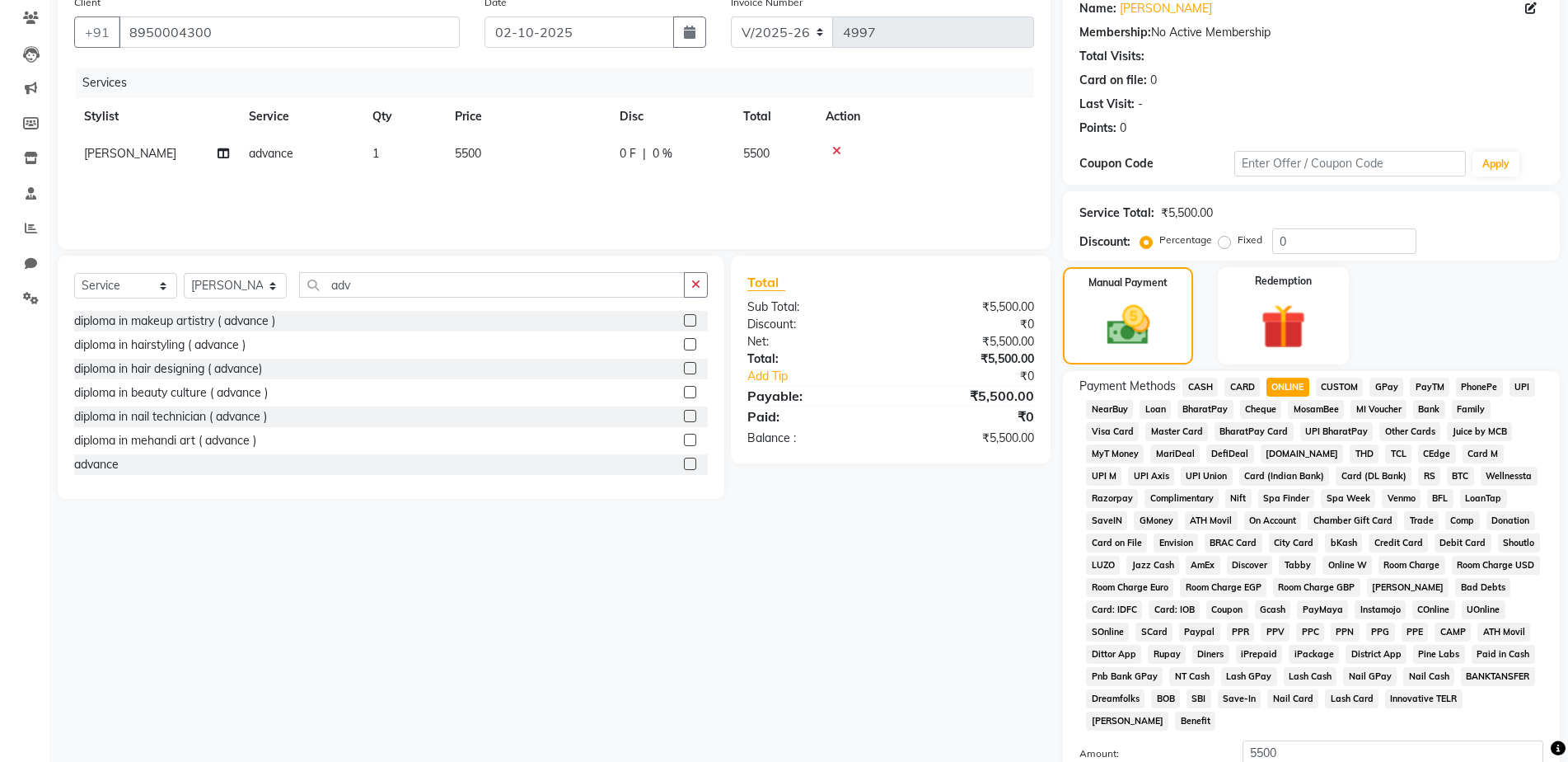
scroll to position [324, 0]
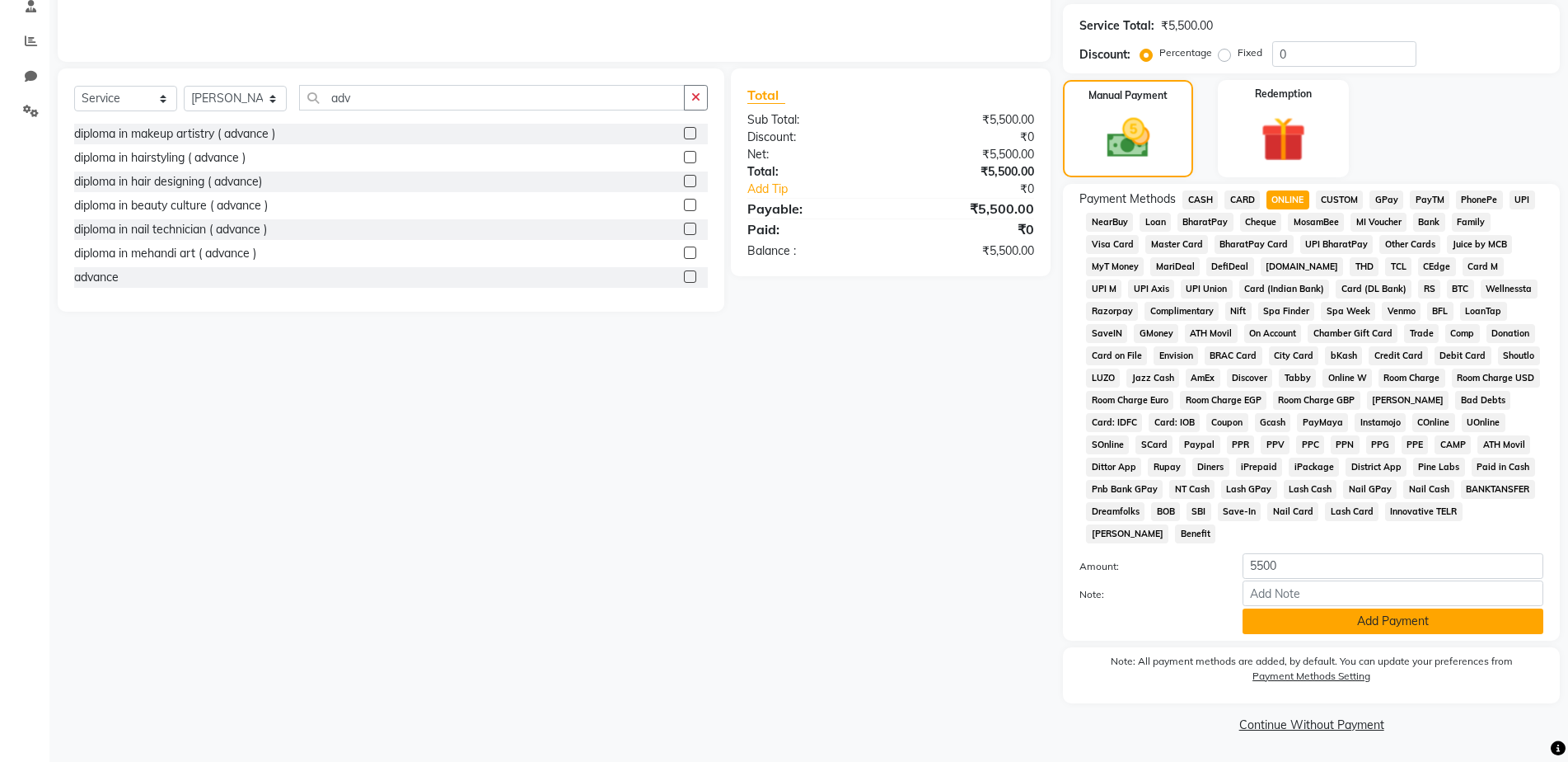
click at [1314, 620] on button "Add Payment" at bounding box center [1393, 621] width 301 height 25
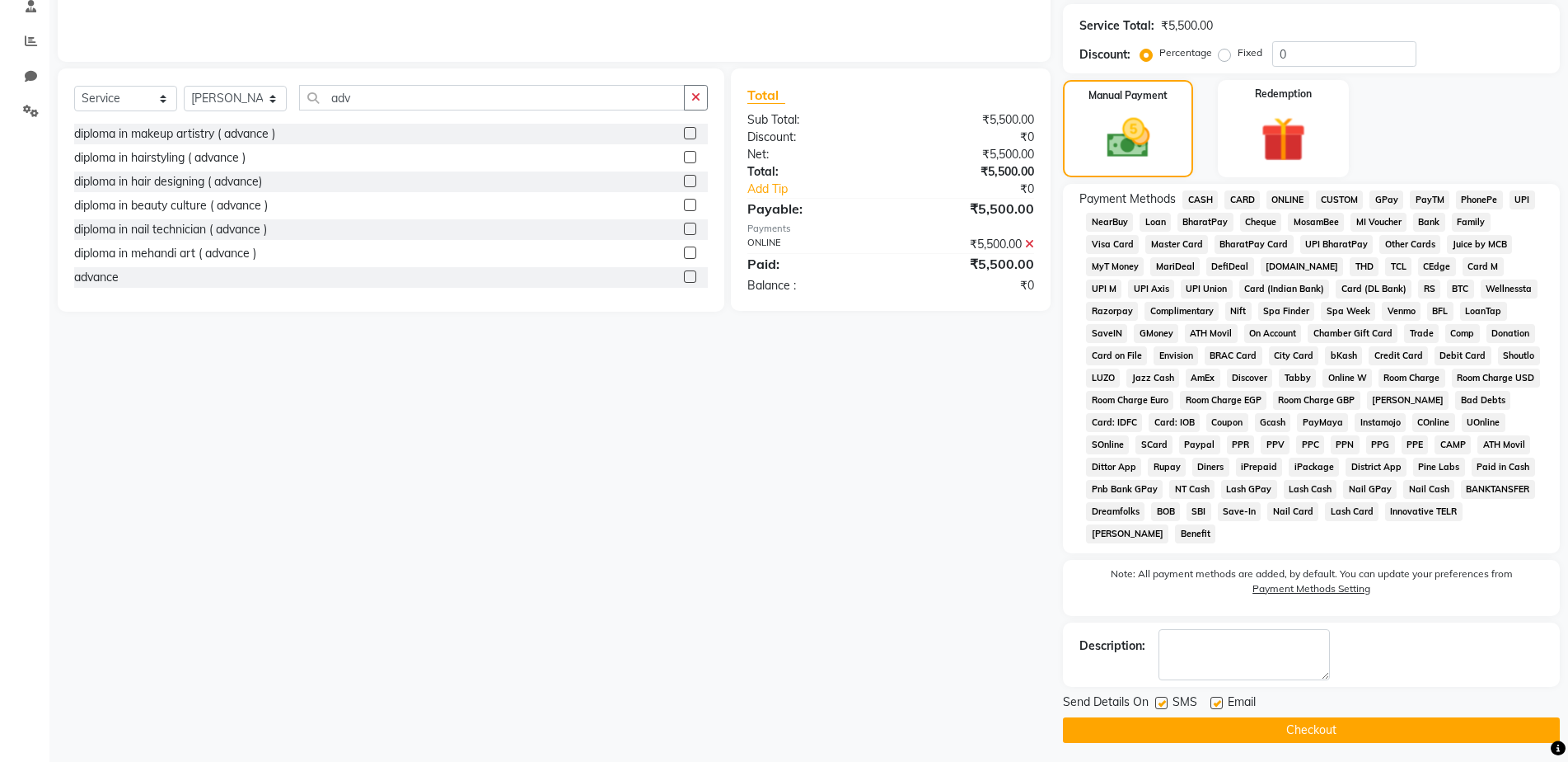
click at [1335, 719] on button "Checkout" at bounding box center [1311, 730] width 497 height 25
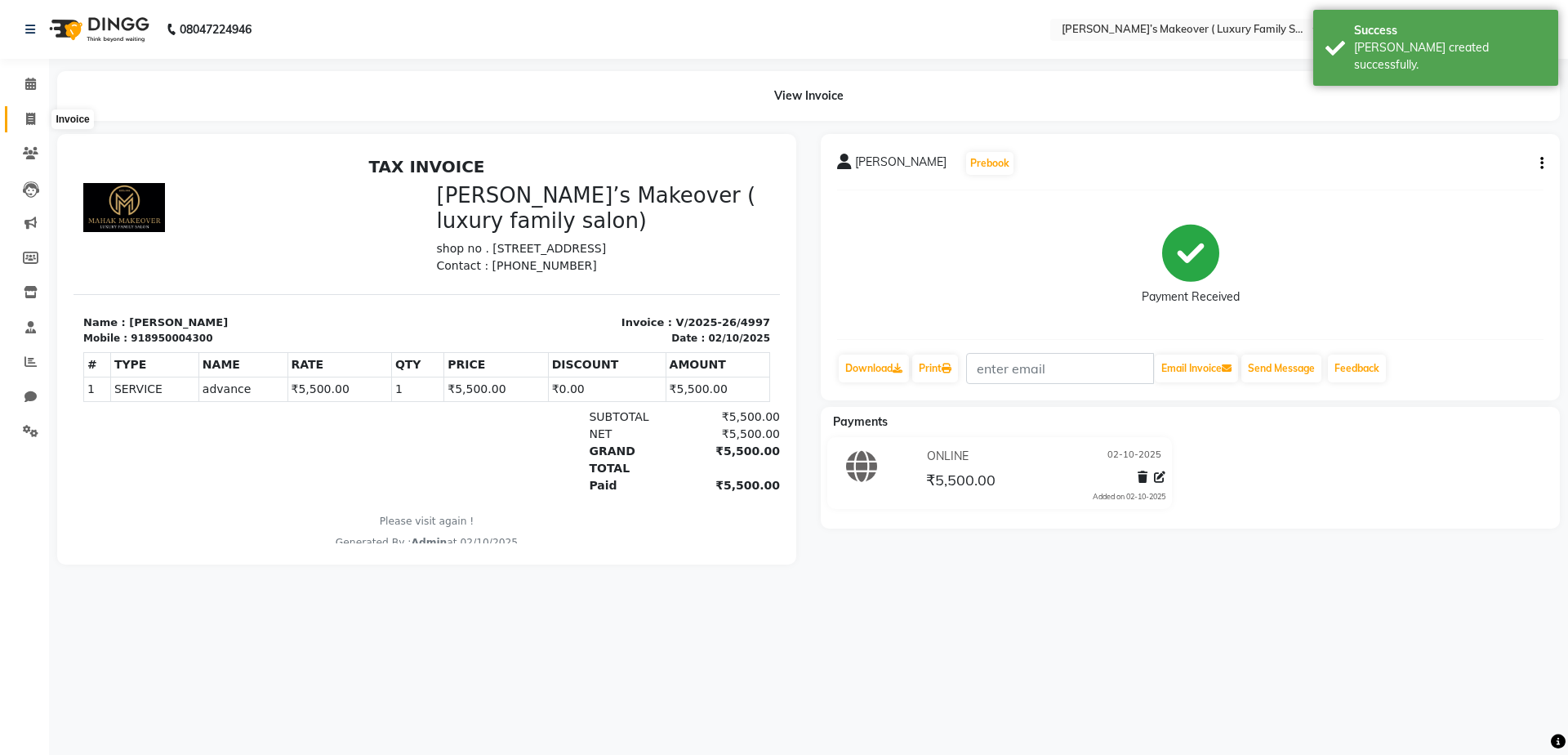
click at [23, 120] on span at bounding box center [31, 120] width 29 height 19
select select "7777"
select select "service"
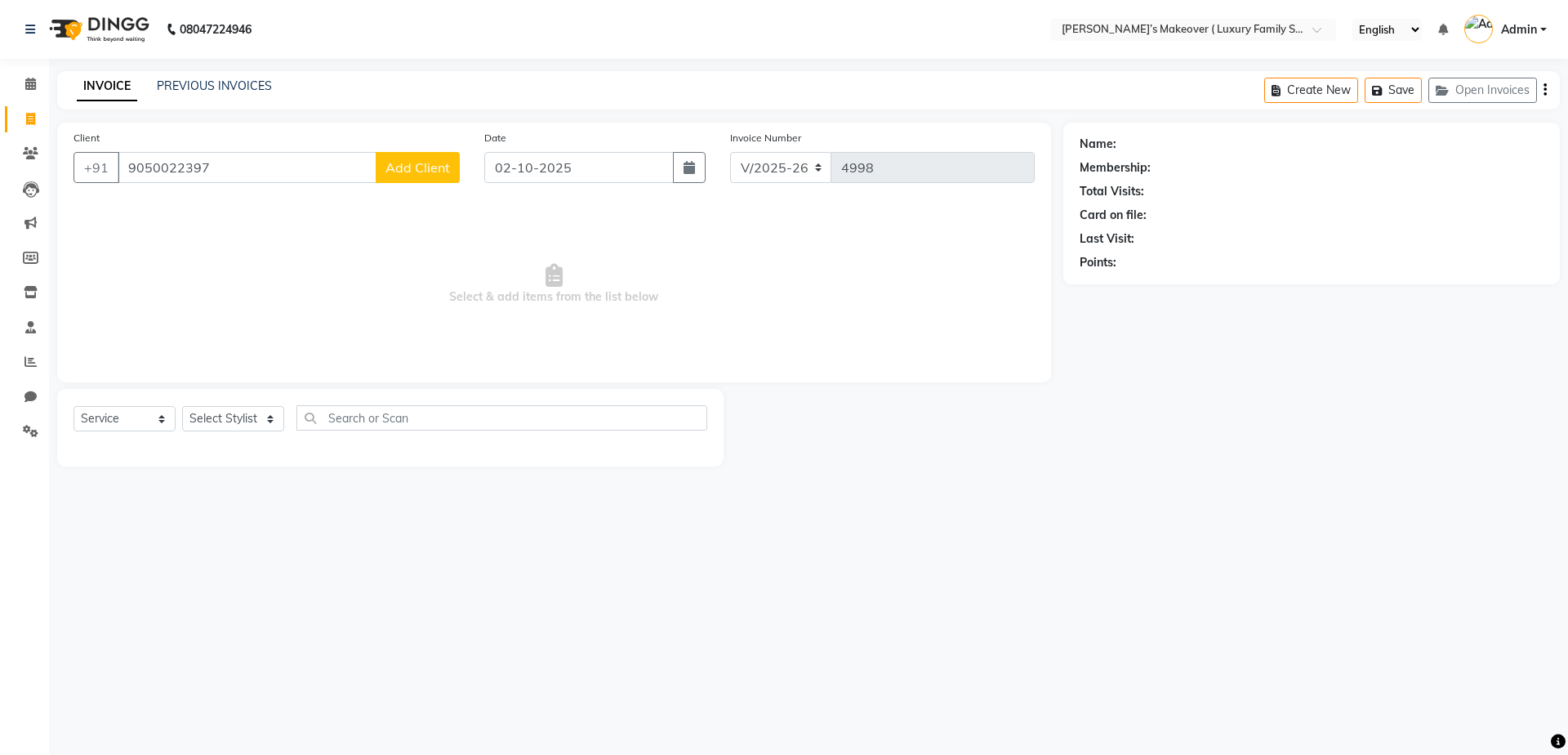
type input "9050022397"
click at [394, 172] on span "Add Client" at bounding box center [417, 167] width 64 height 16
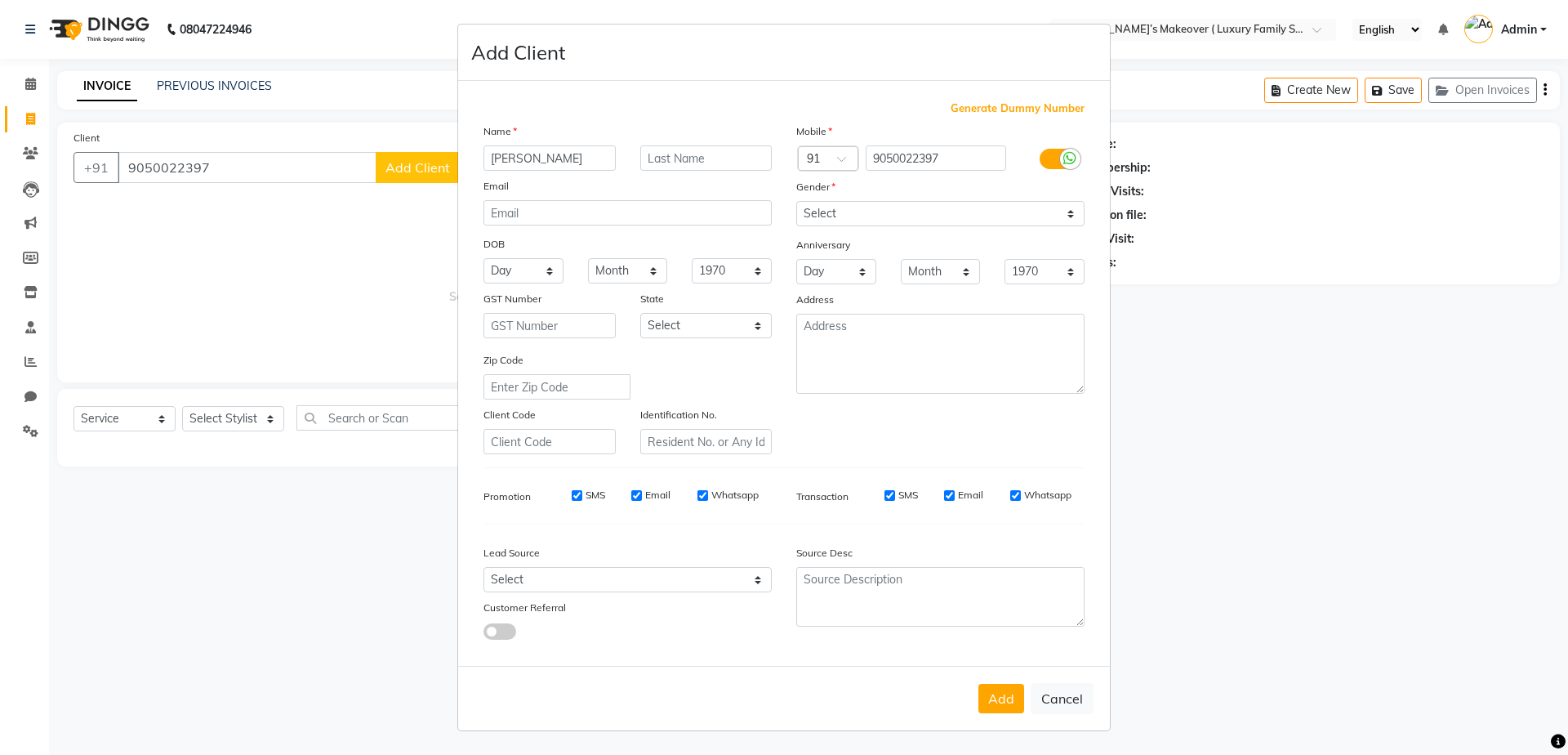
type input "[PERSON_NAME]"
click at [864, 217] on select "Select [DEMOGRAPHIC_DATA] [DEMOGRAPHIC_DATA] Other Prefer Not To Say" at bounding box center [941, 214] width 289 height 25
select select "[DEMOGRAPHIC_DATA]"
click at [797, 201] on select "Select [DEMOGRAPHIC_DATA] [DEMOGRAPHIC_DATA] Other Prefer Not To Say" at bounding box center [941, 214] width 289 height 25
click at [999, 692] on button "Add" at bounding box center [1001, 698] width 46 height 30
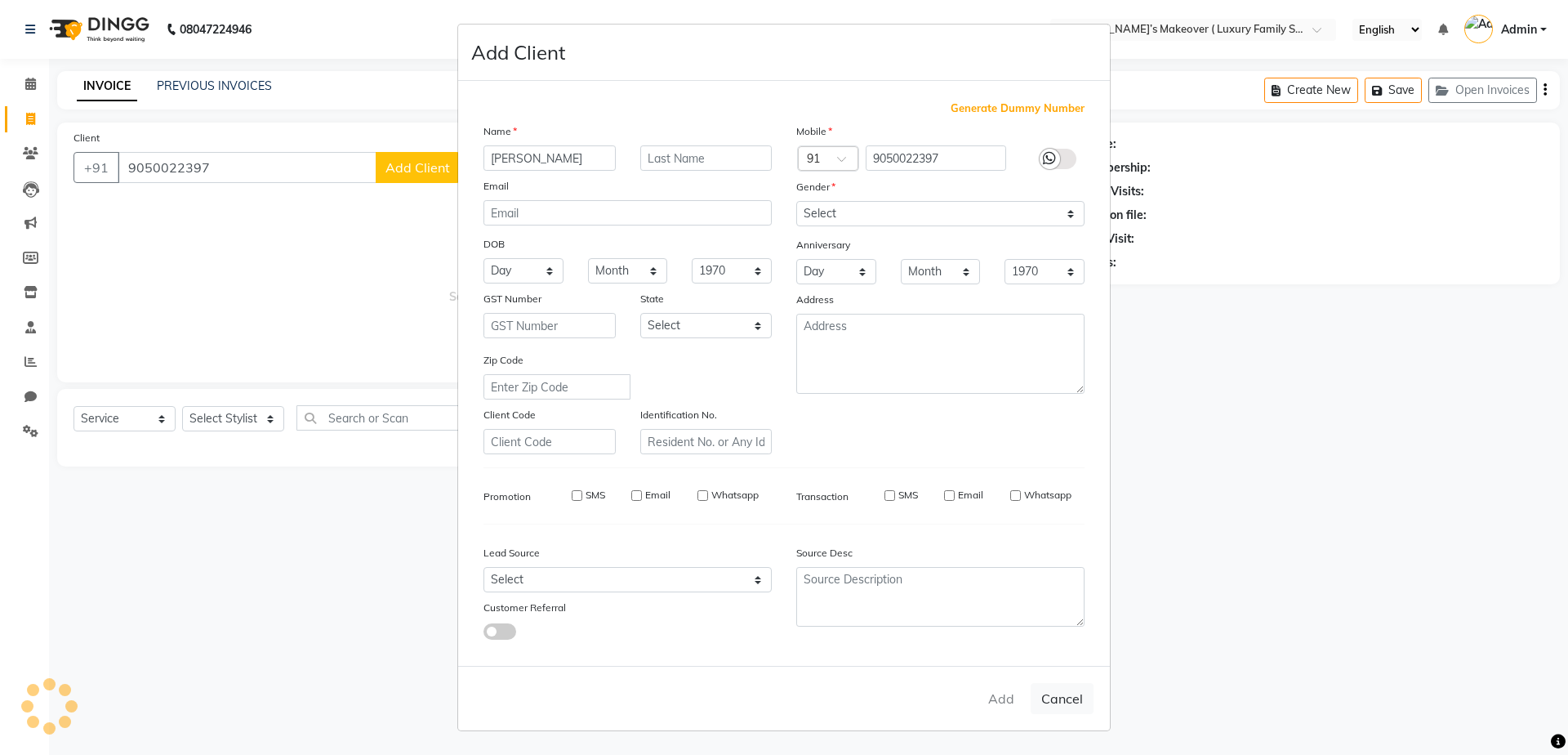
select select
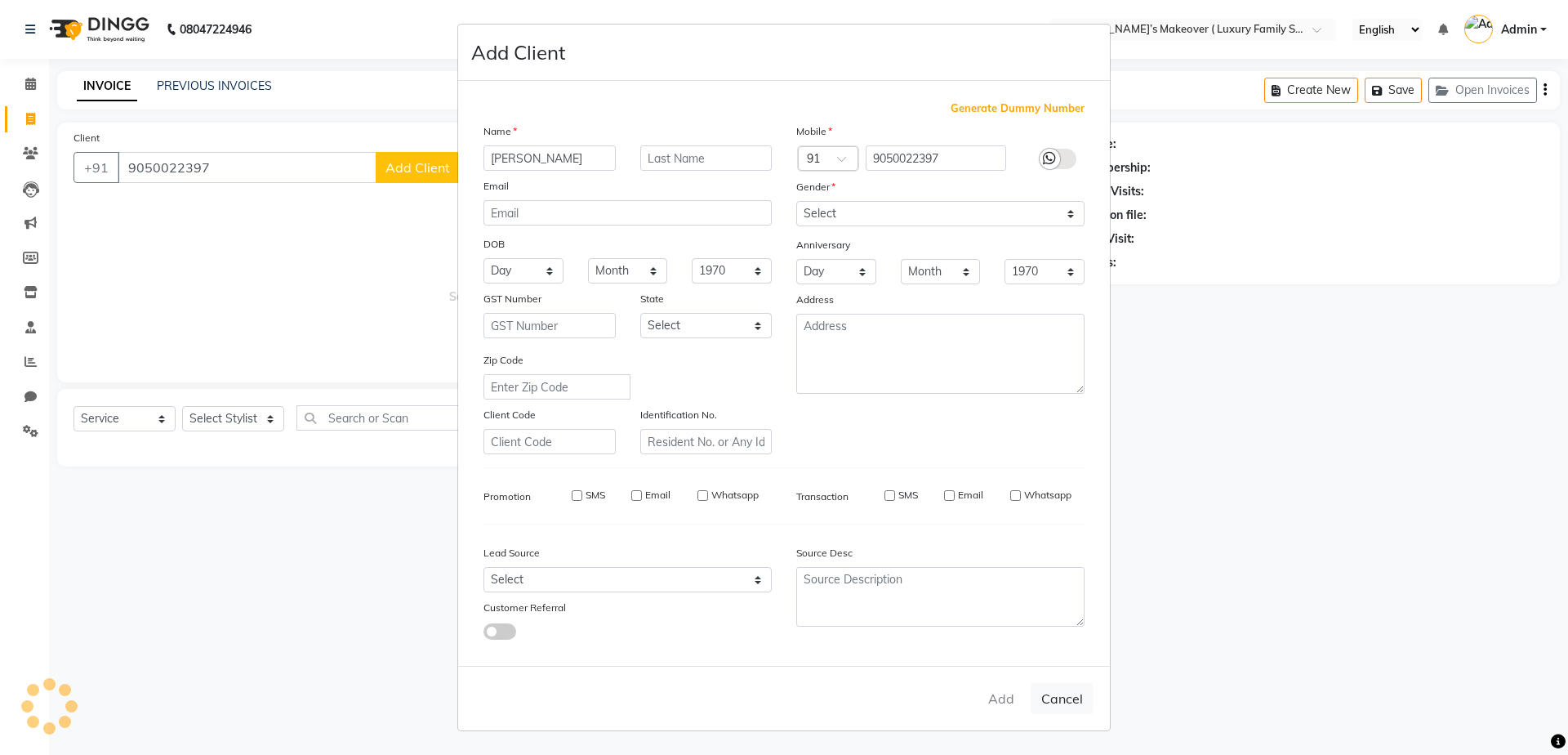
select select
checkbox input "false"
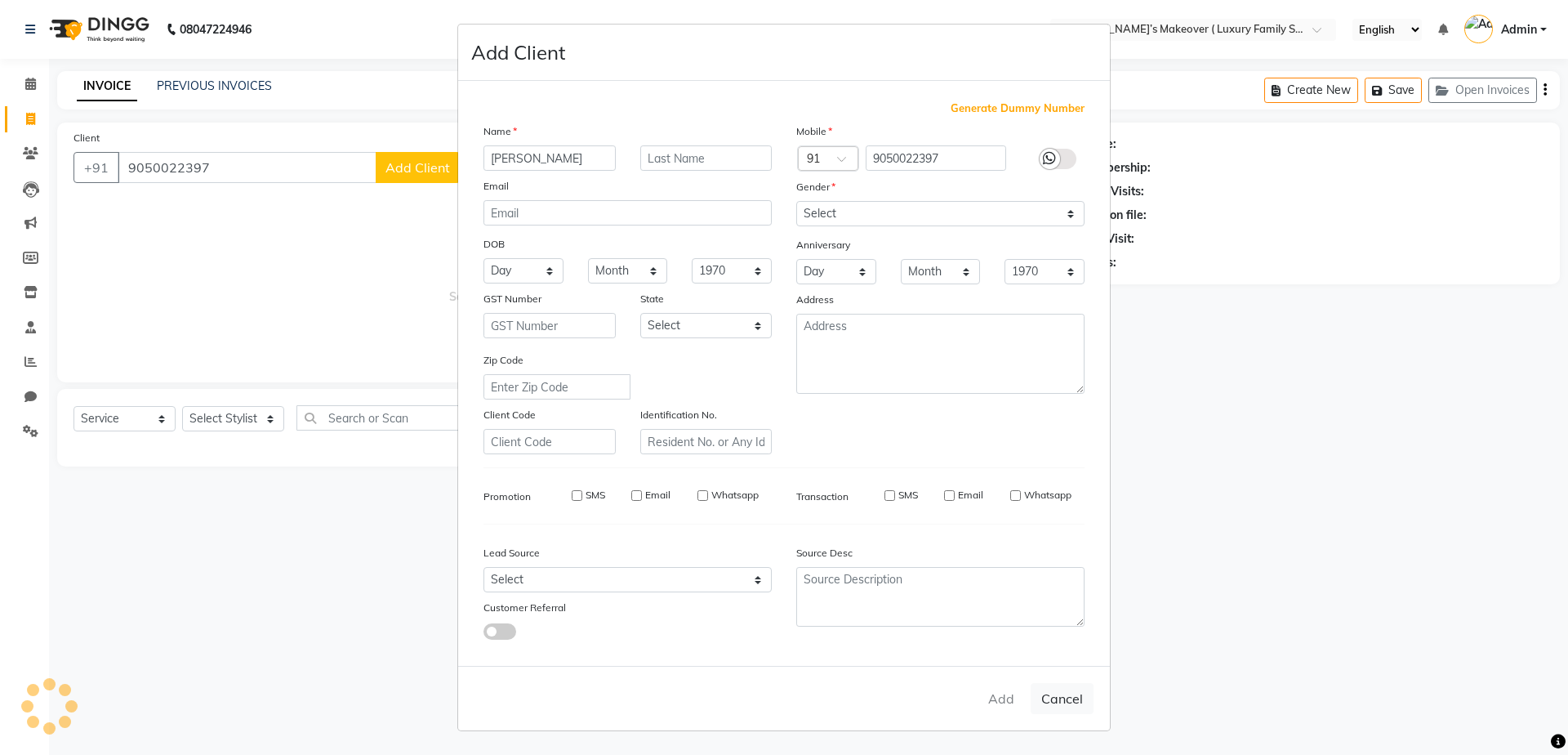
checkbox input "false"
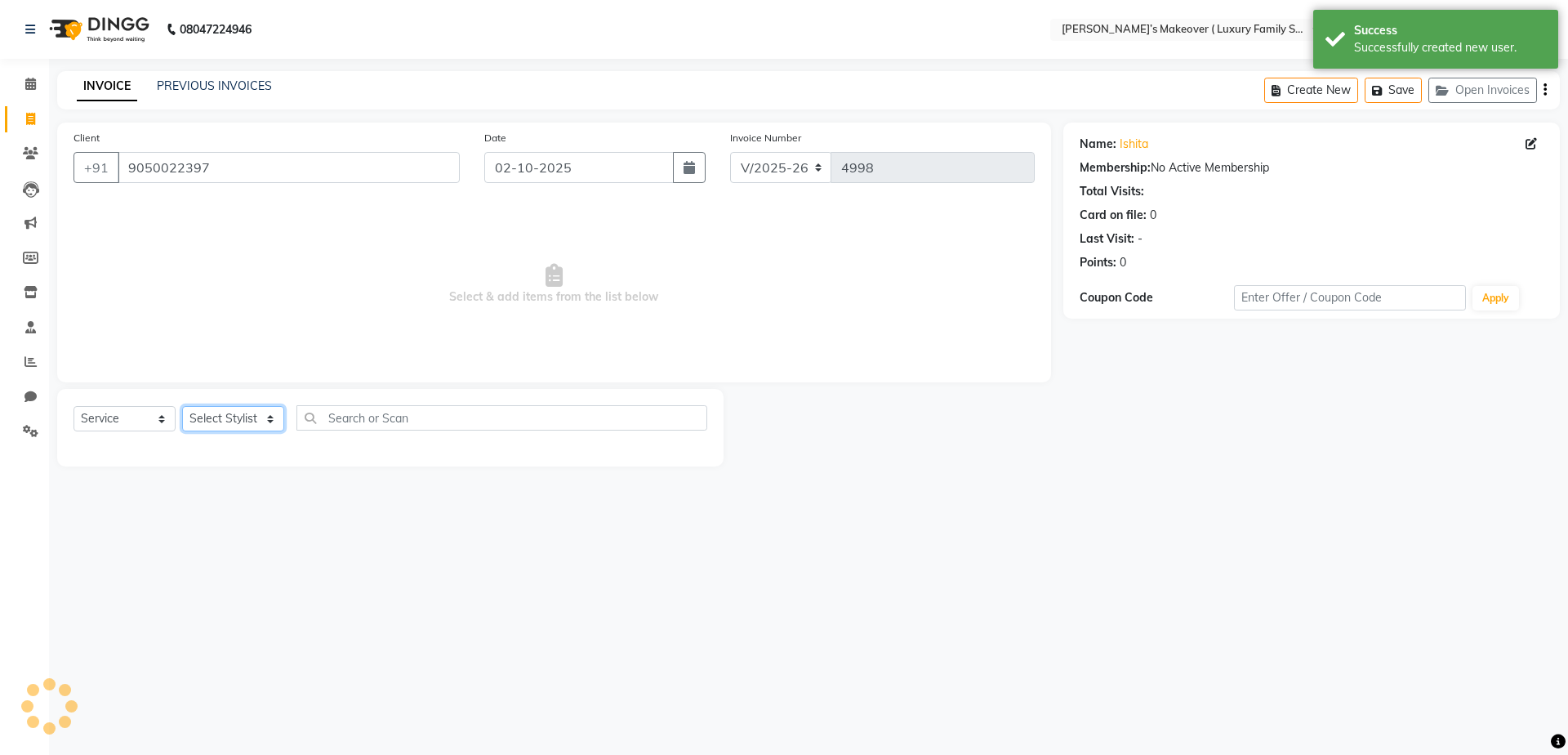
click at [236, 422] on select "Select Stylist [PERSON_NAME] [PERSON_NAME] [PERSON_NAME] [PERSON_NAME] Bhoomi […" at bounding box center [233, 418] width 102 height 25
select select "85064"
click at [182, 406] on select "Select Stylist [PERSON_NAME] [PERSON_NAME] [PERSON_NAME] [PERSON_NAME] Bhoomi […" at bounding box center [233, 418] width 102 height 25
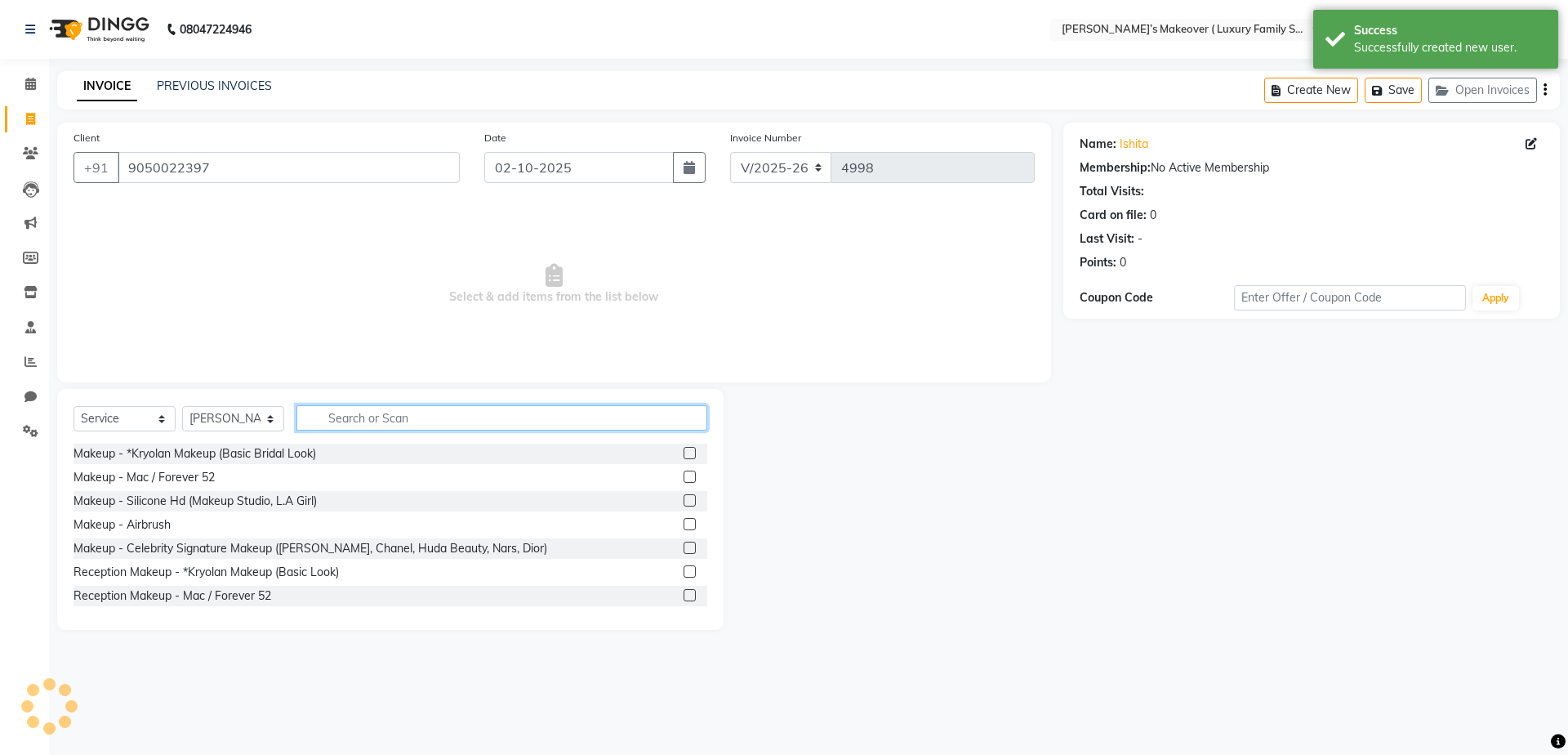
click at [356, 420] on input "text" at bounding box center [501, 417] width 411 height 25
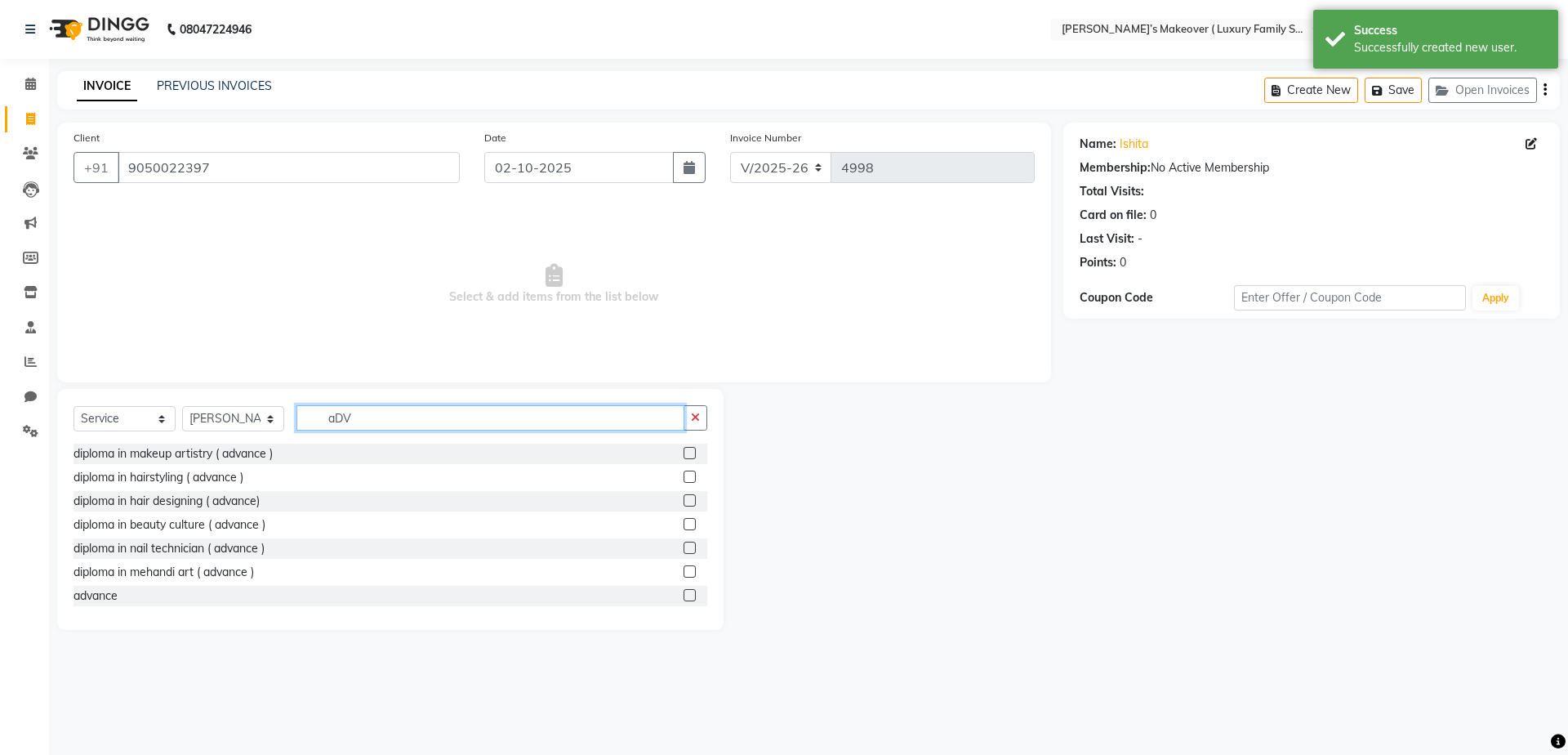
type input "aDV"
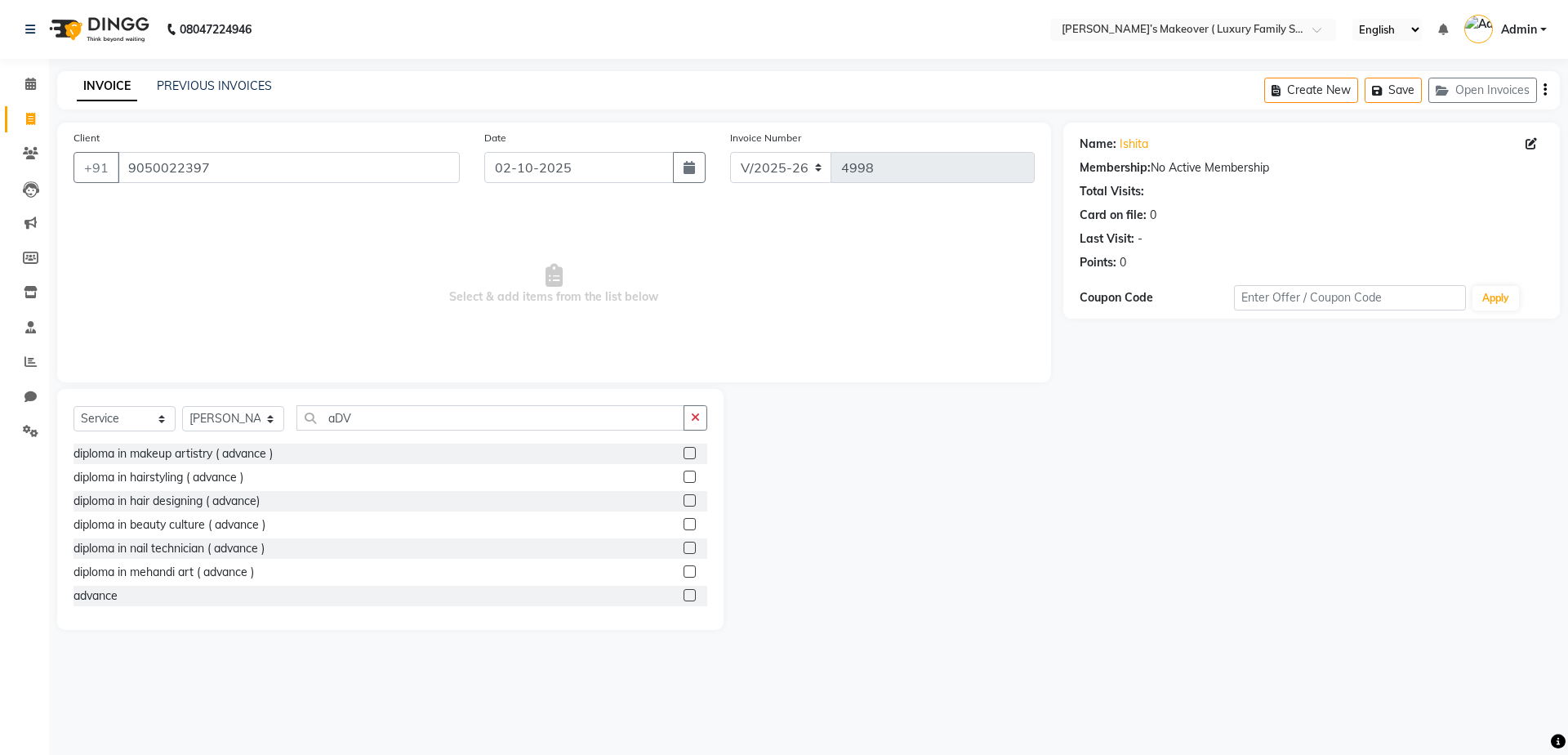
click at [684, 599] on label at bounding box center [690, 594] width 13 height 13
click at [684, 599] on input "checkbox" at bounding box center [689, 595] width 11 height 11
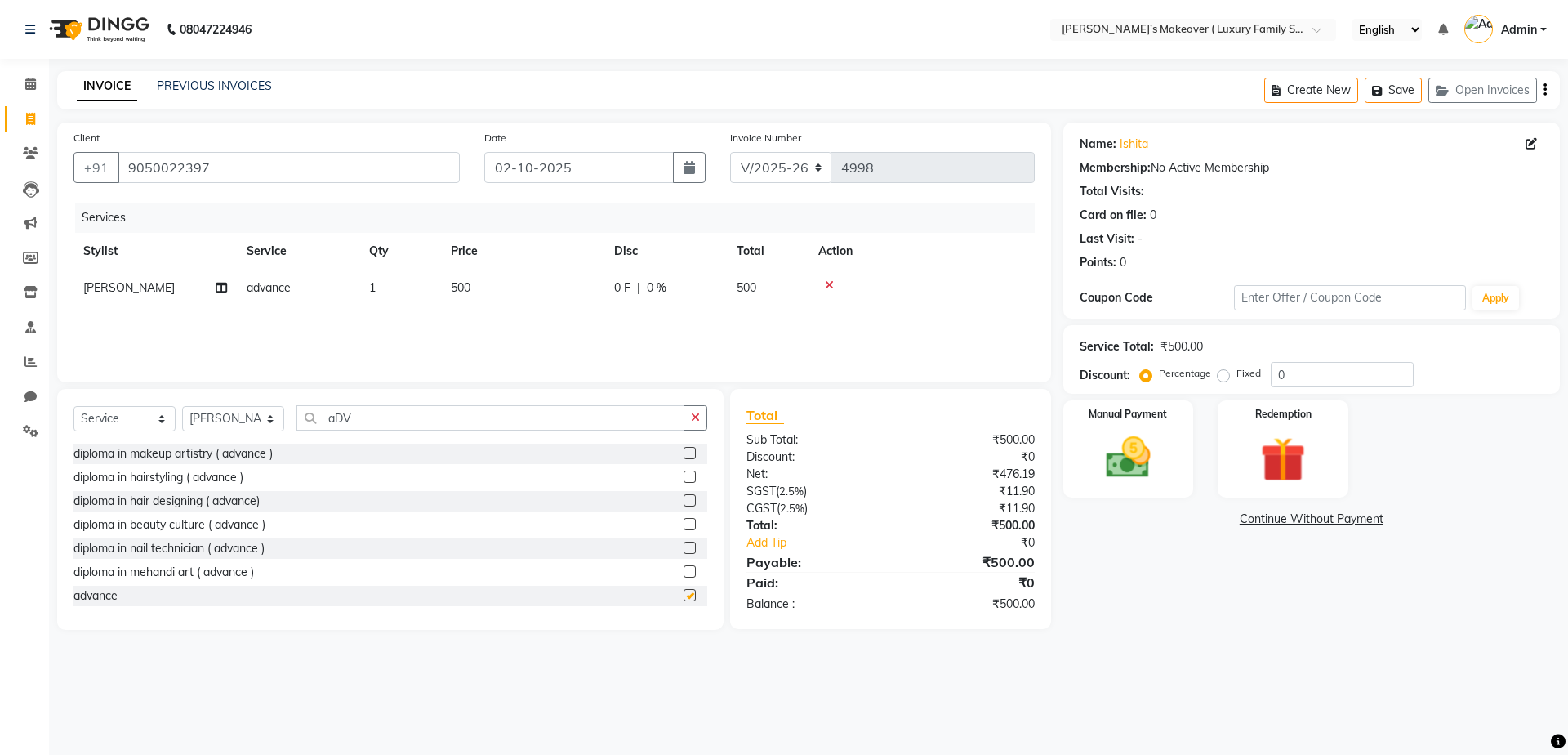
checkbox input "false"
click at [466, 286] on span "500" at bounding box center [461, 287] width 19 height 14
select select "85064"
click at [630, 288] on input "500" at bounding box center [599, 291] width 143 height 25
type input "5"
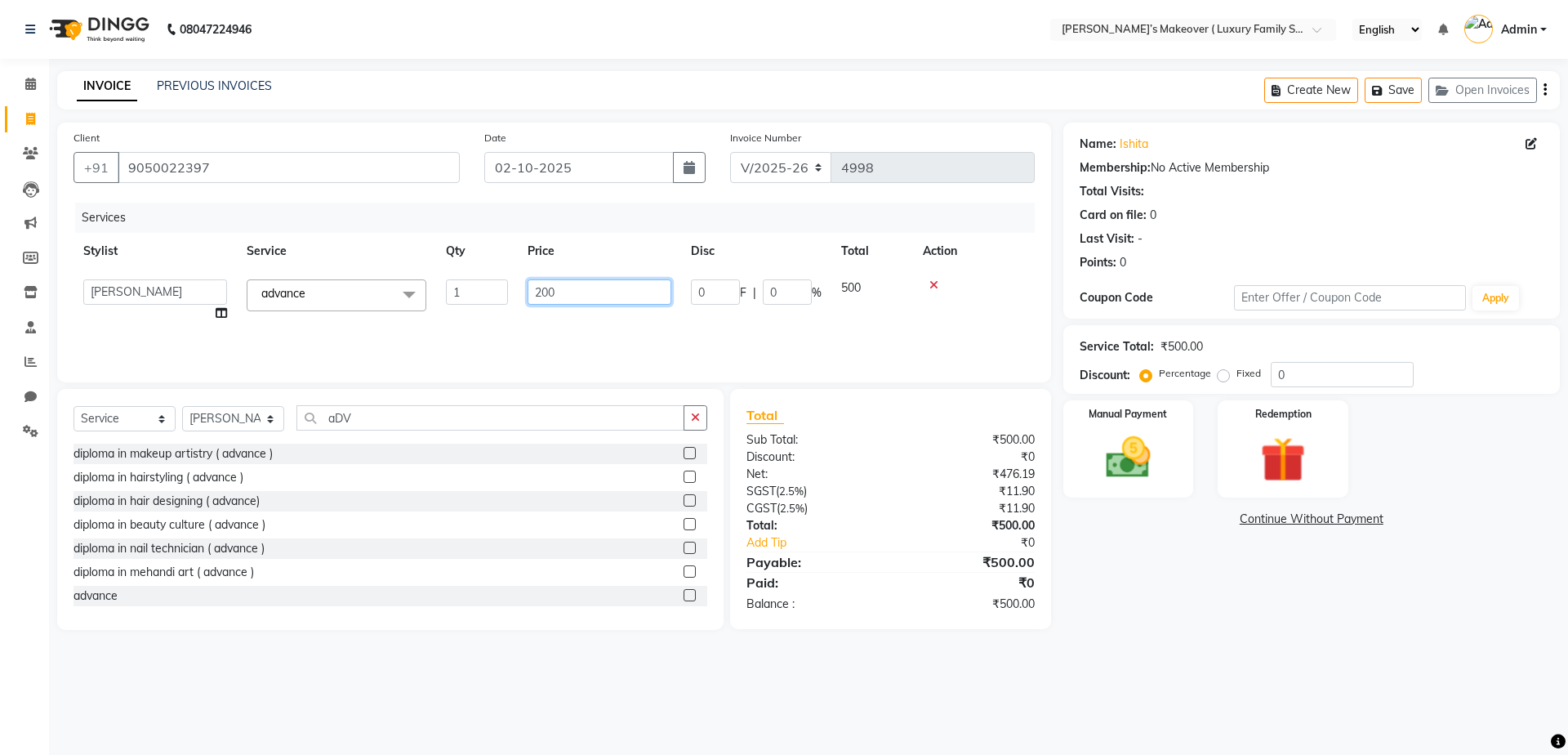
type input "2000"
click at [1546, 89] on icon "button" at bounding box center [1545, 89] width 3 height 1
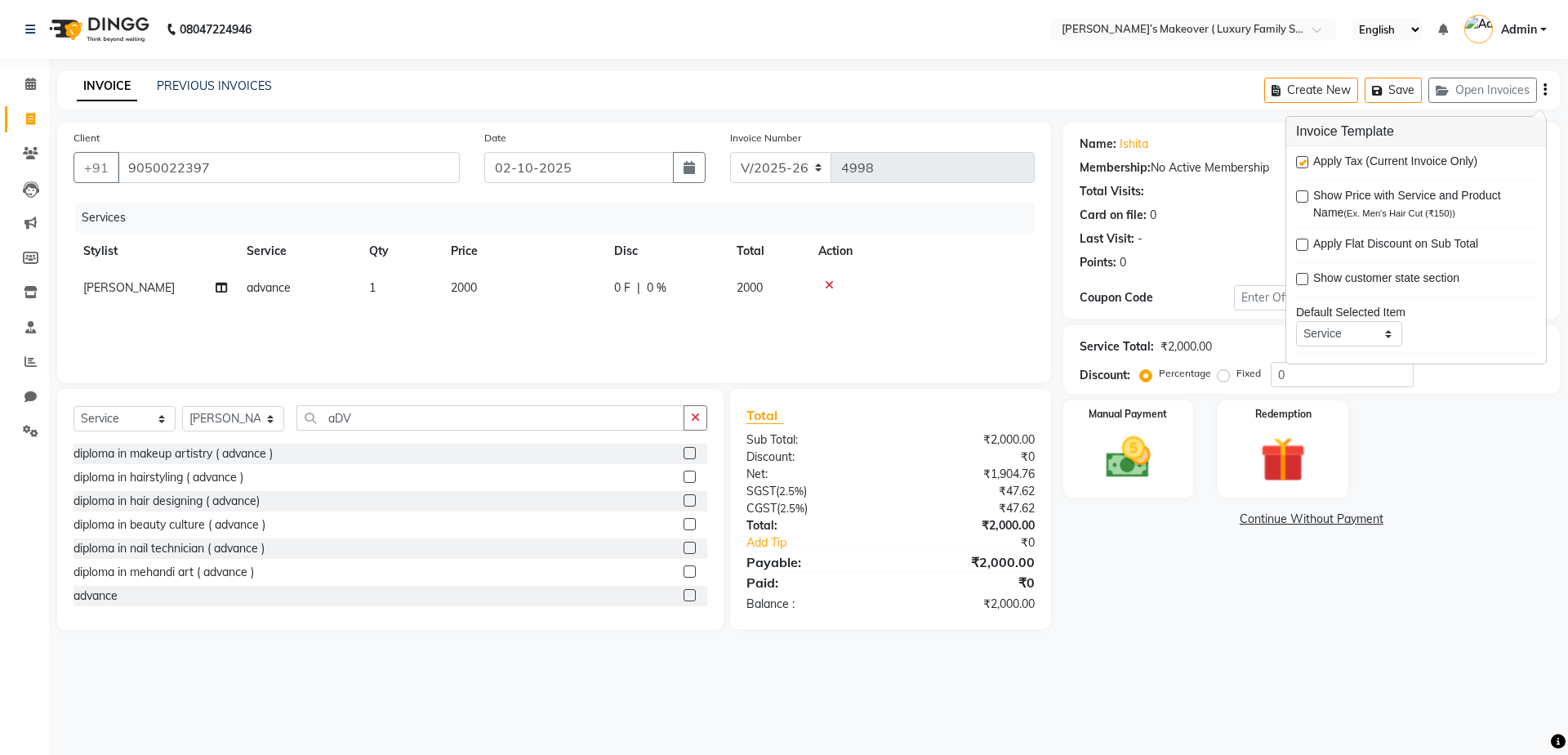
click at [1307, 163] on label at bounding box center [1302, 162] width 13 height 13
click at [1307, 163] on input "checkbox" at bounding box center [1302, 163] width 11 height 11
checkbox input "false"
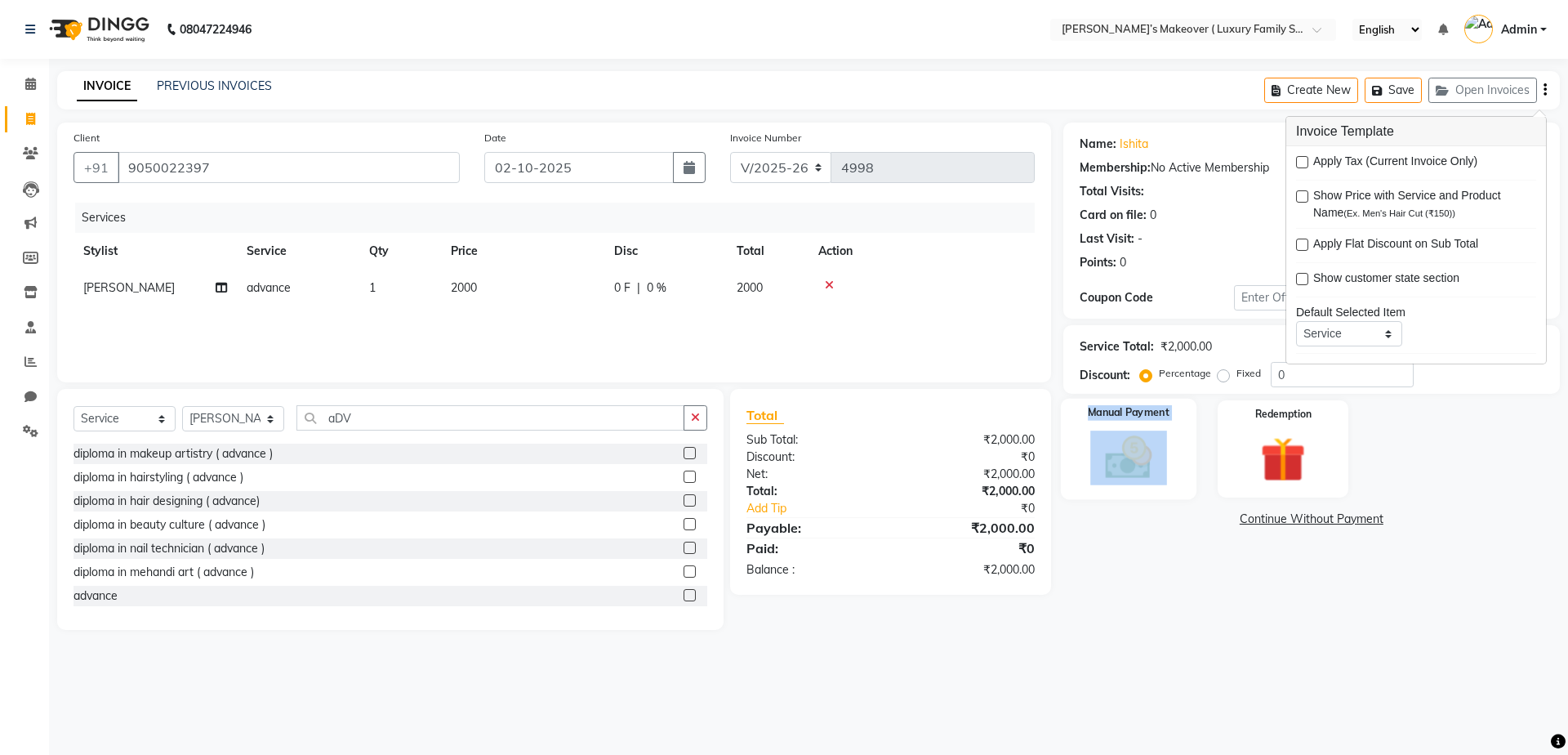
click at [1133, 485] on div "Manual Payment" at bounding box center [1127, 448] width 136 height 100
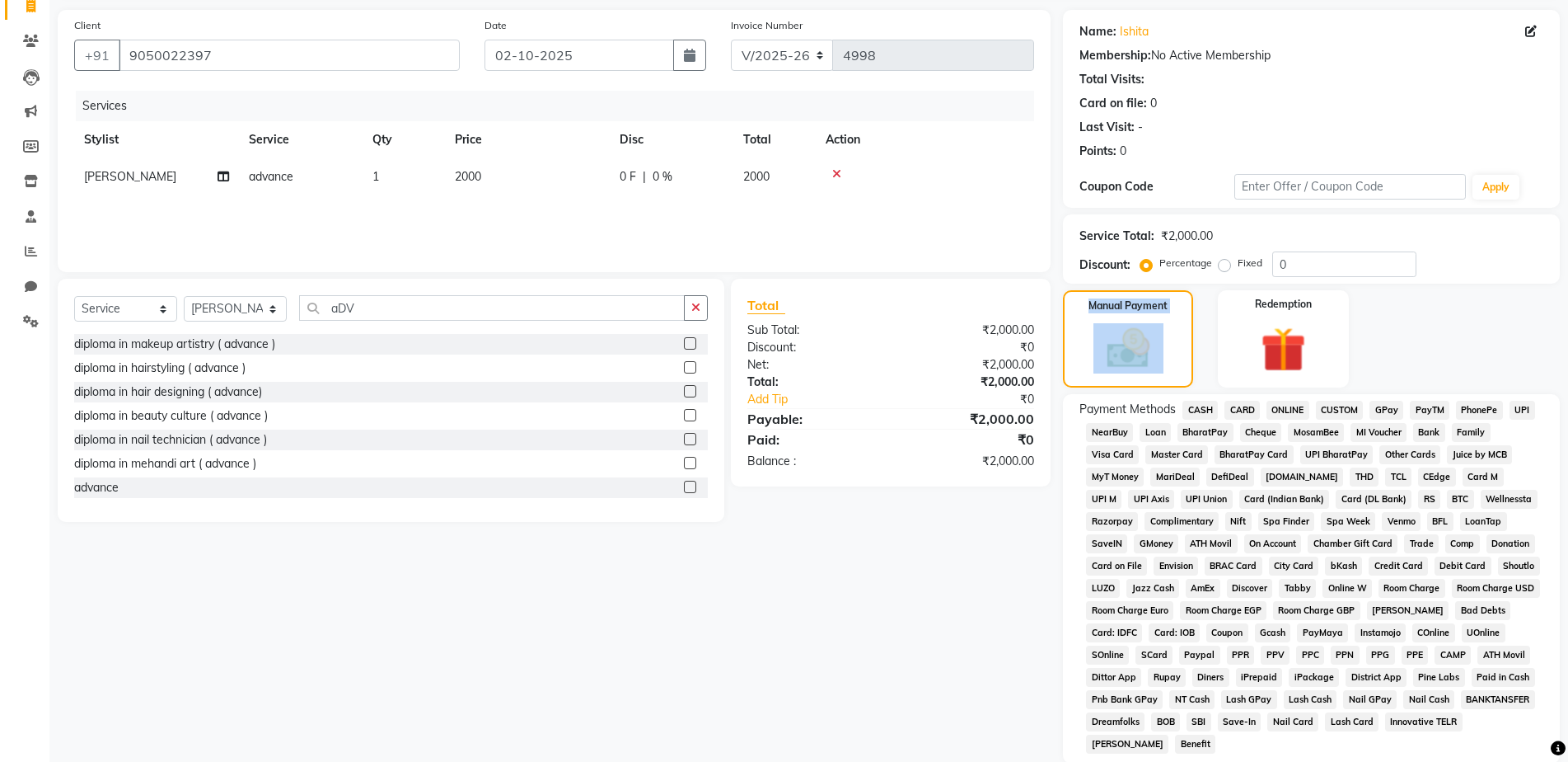
scroll to position [237, 0]
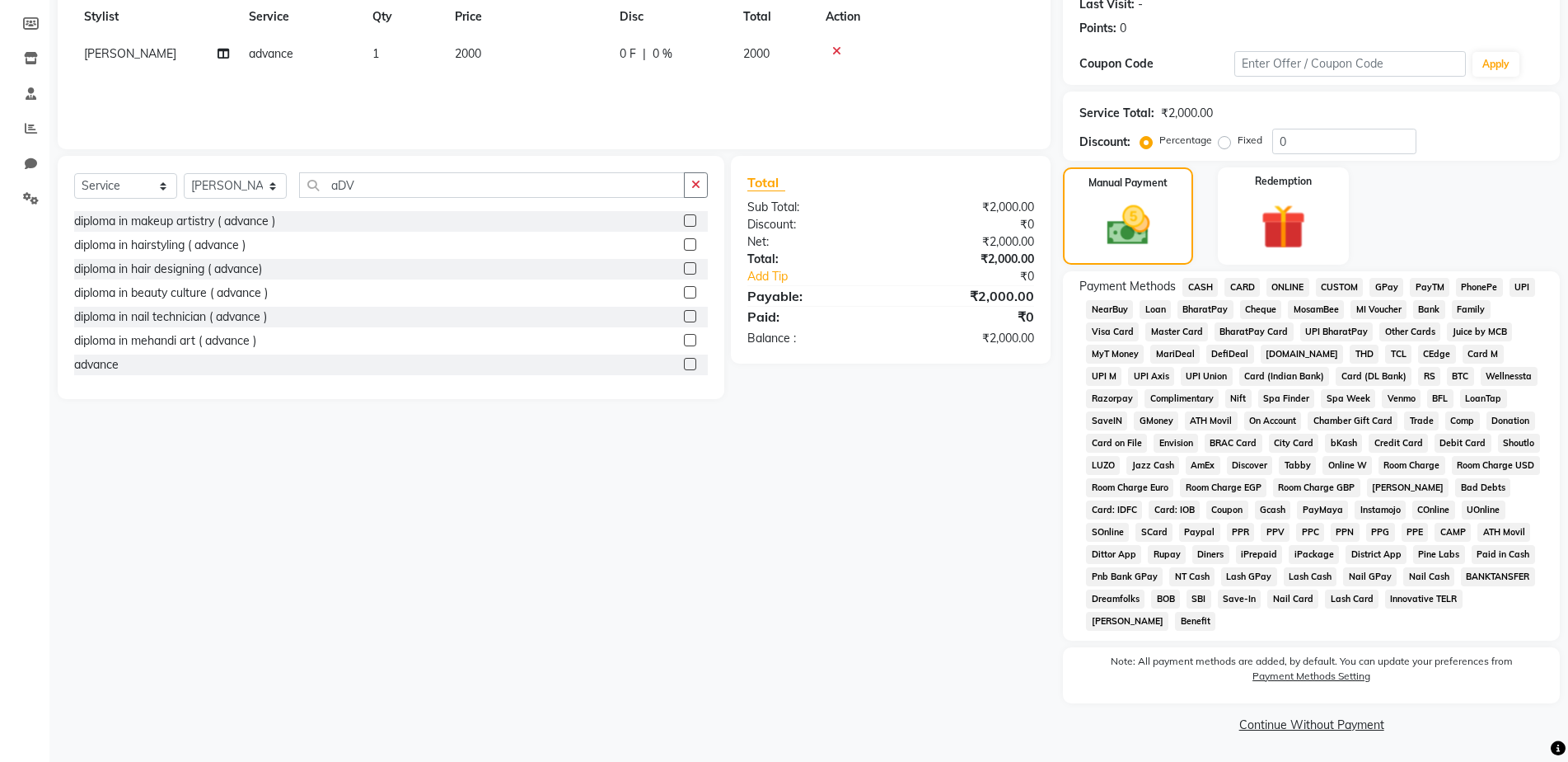
click at [1199, 286] on span "CASH" at bounding box center [1200, 287] width 36 height 19
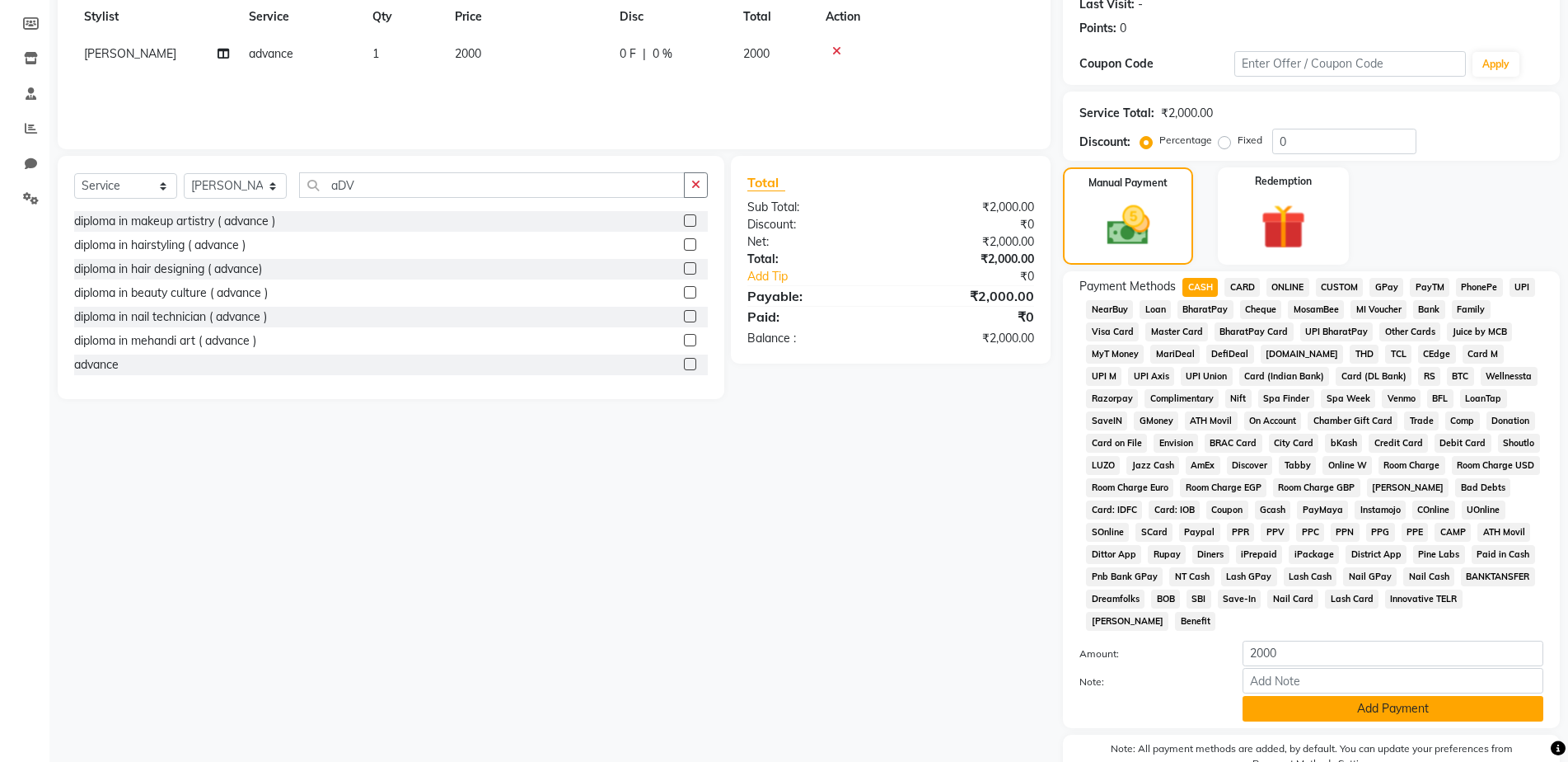
scroll to position [324, 0]
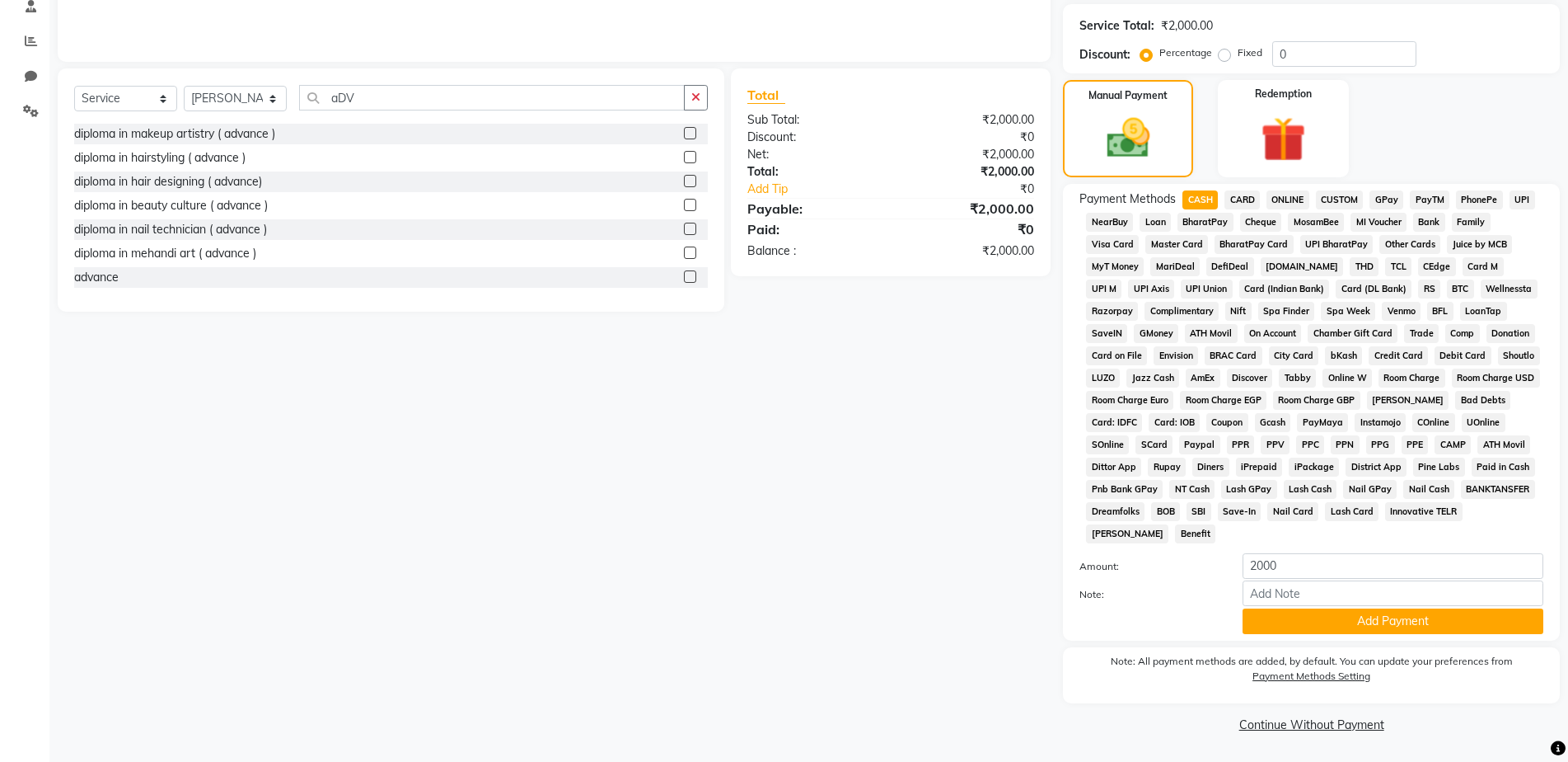
click at [1328, 635] on div "Payment Methods CASH CARD ONLINE CUSTOM GPay PayTM PhonePe UPI NearBuy Loan Bha…" at bounding box center [1311, 412] width 497 height 456
click at [1323, 604] on input "Note:" at bounding box center [1393, 593] width 301 height 25
click at [1330, 619] on button "Add Payment" at bounding box center [1393, 621] width 301 height 25
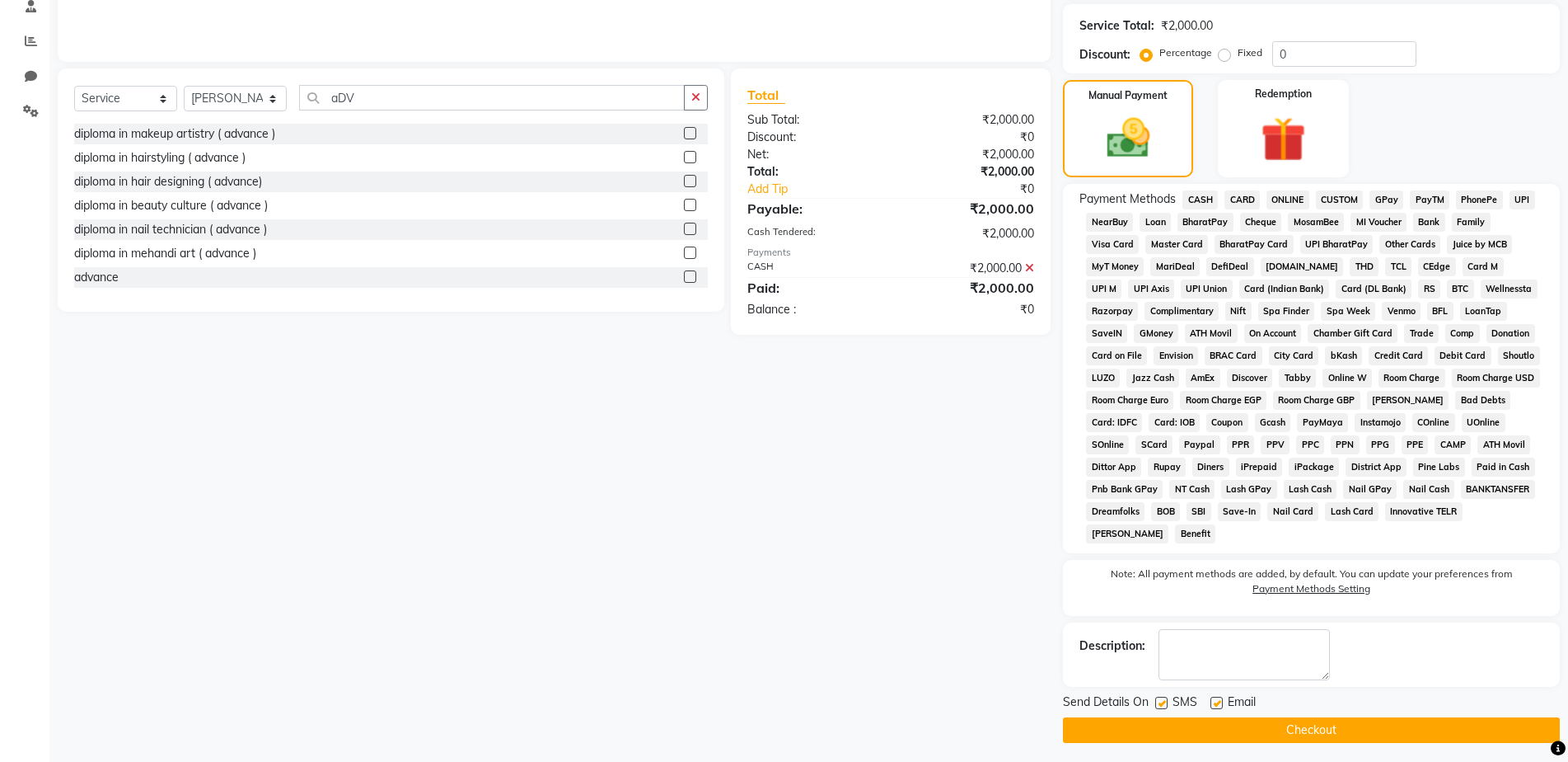
click at [1372, 719] on button "Checkout" at bounding box center [1311, 730] width 497 height 25
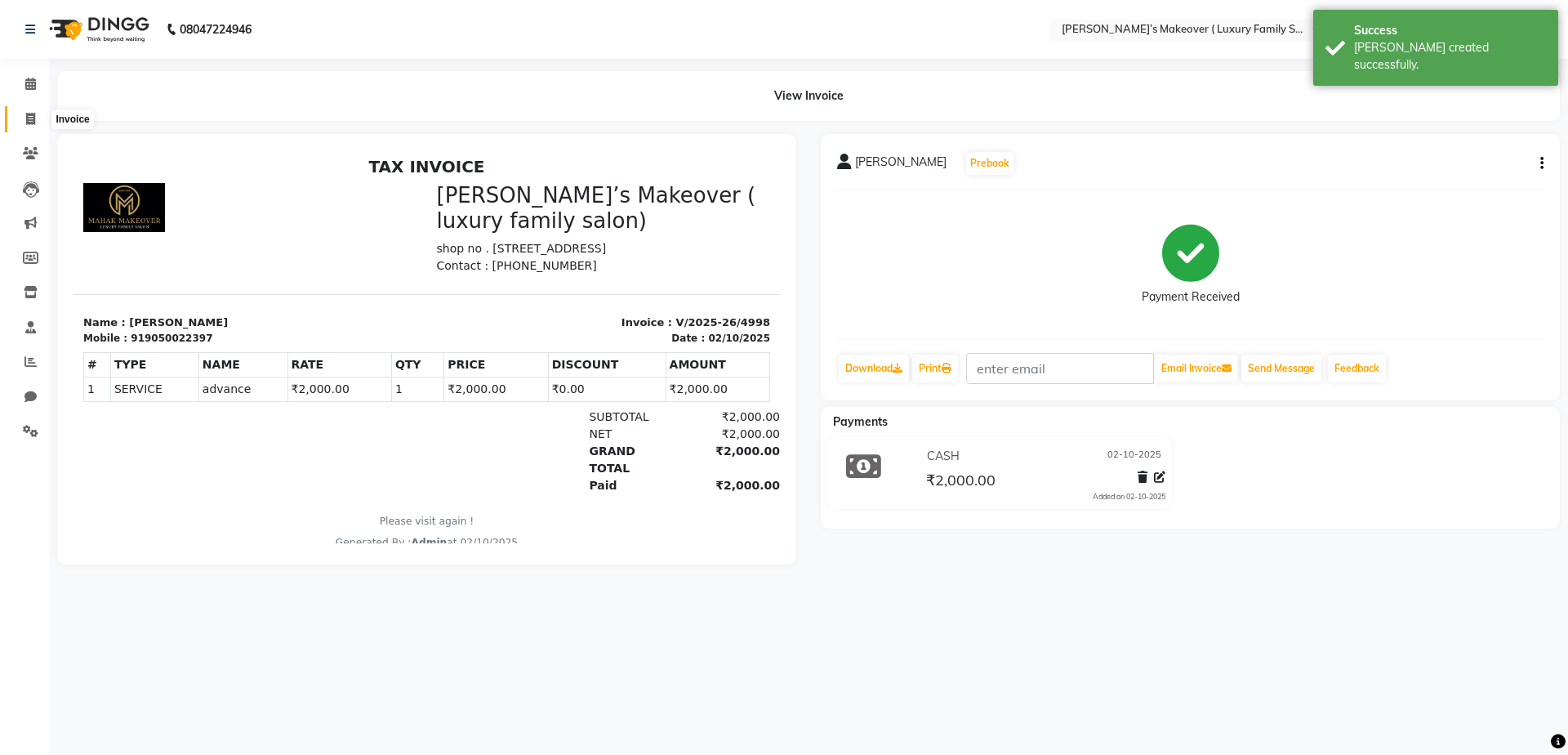
click at [36, 119] on icon at bounding box center [30, 118] width 9 height 13
select select "service"
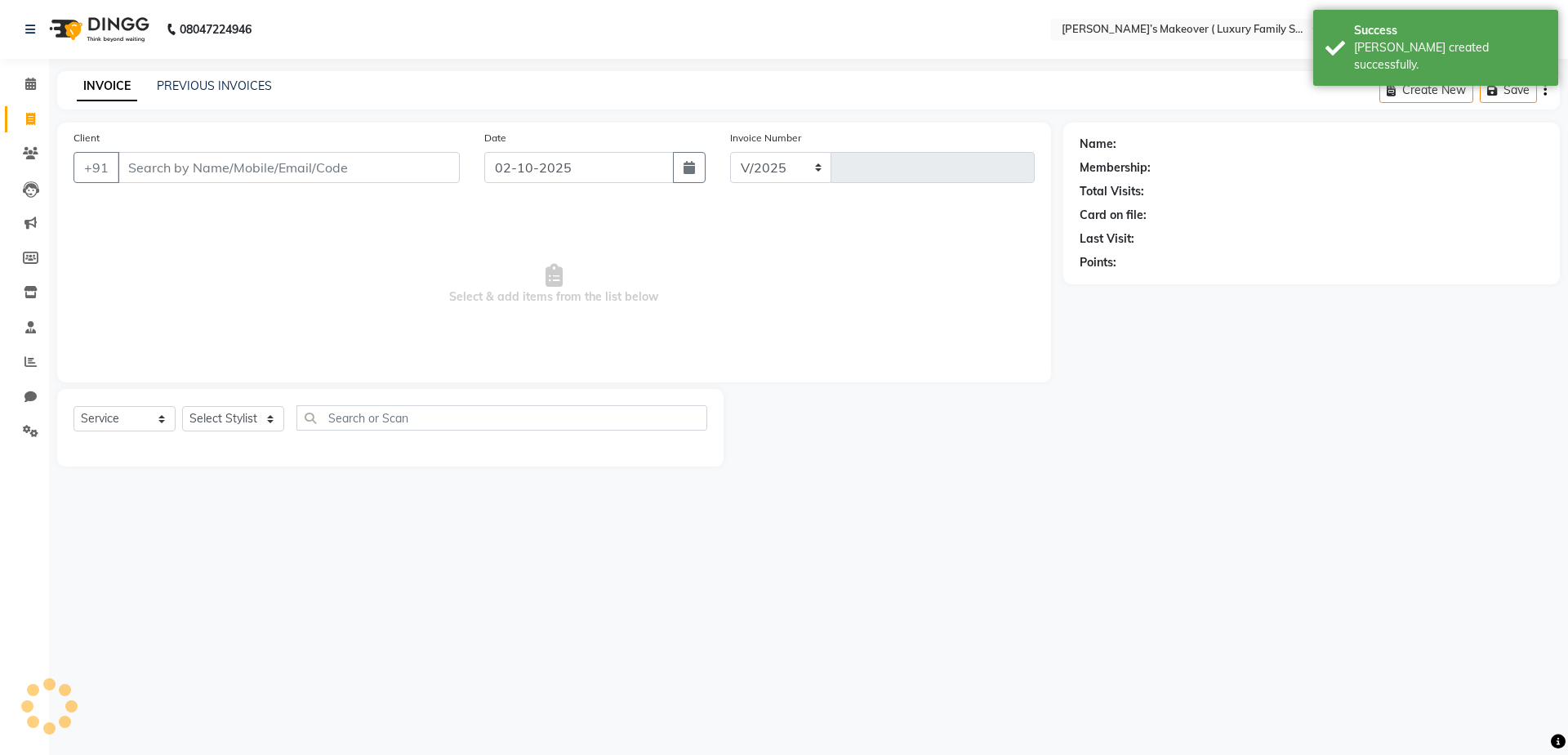
select select "7777"
type input "4999"
